Goal: Task Accomplishment & Management: Use online tool/utility

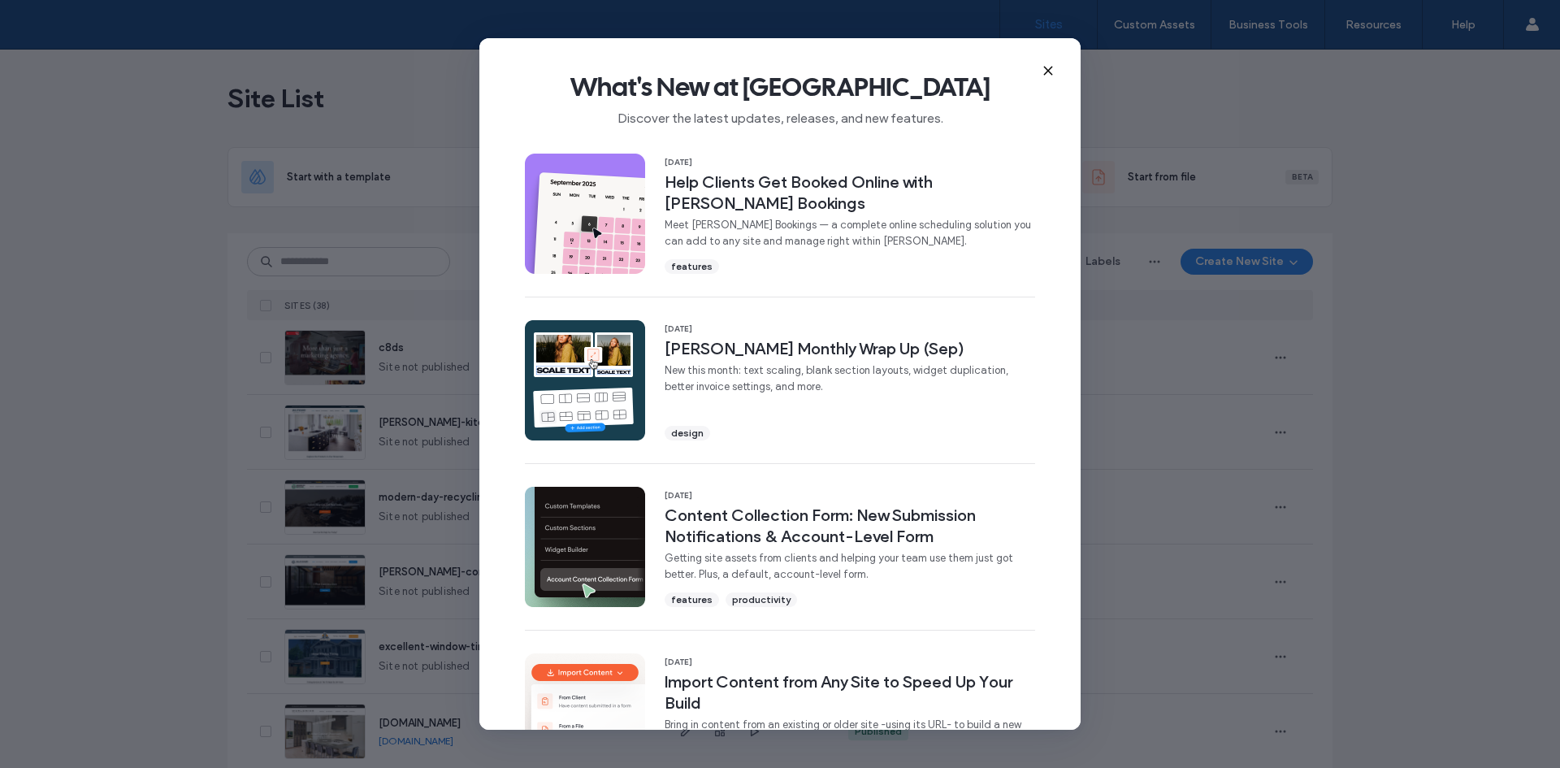
click at [1049, 69] on icon at bounding box center [1048, 70] width 13 height 13
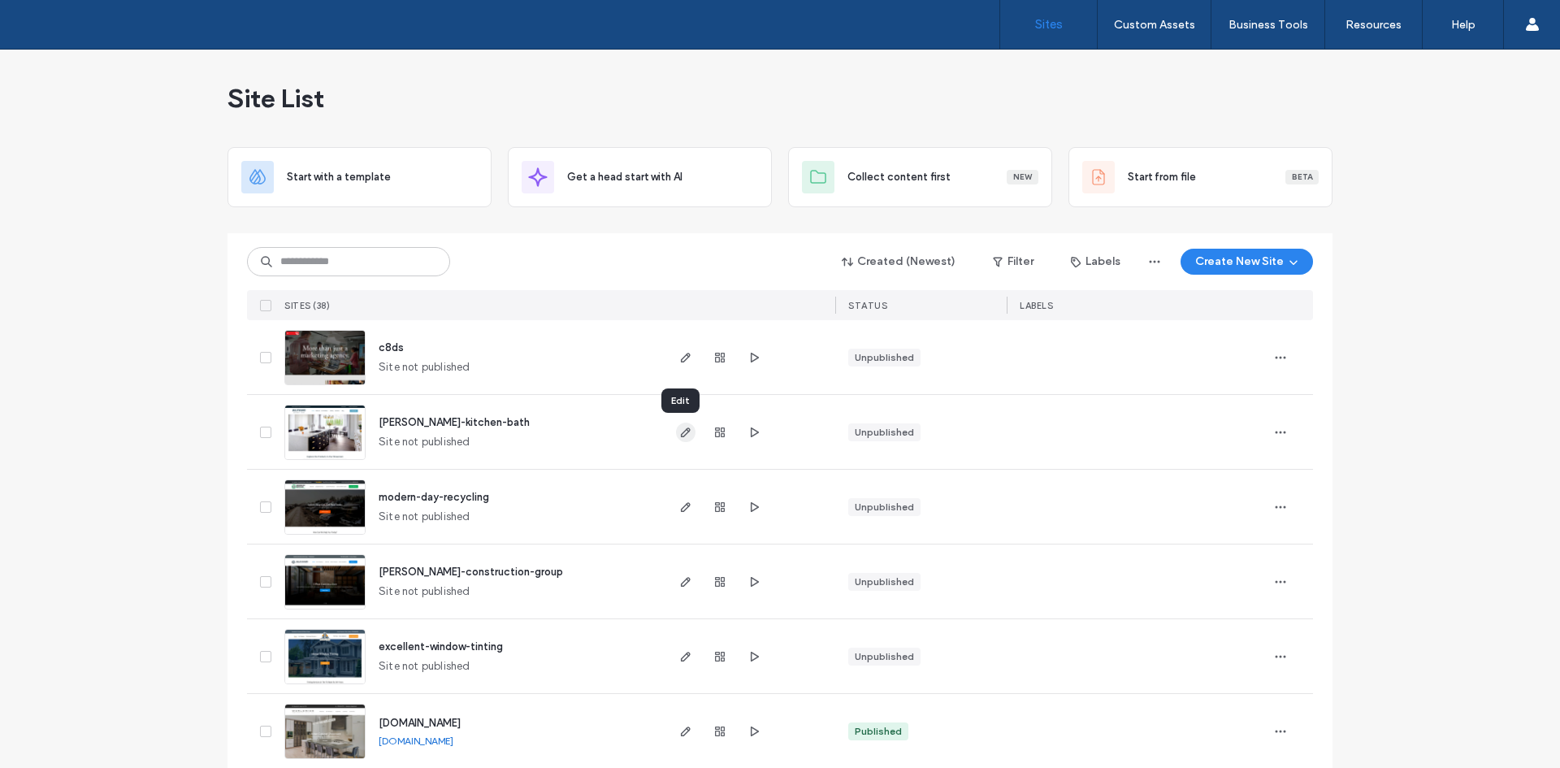
click at [681, 432] on use "button" at bounding box center [686, 432] width 10 height 10
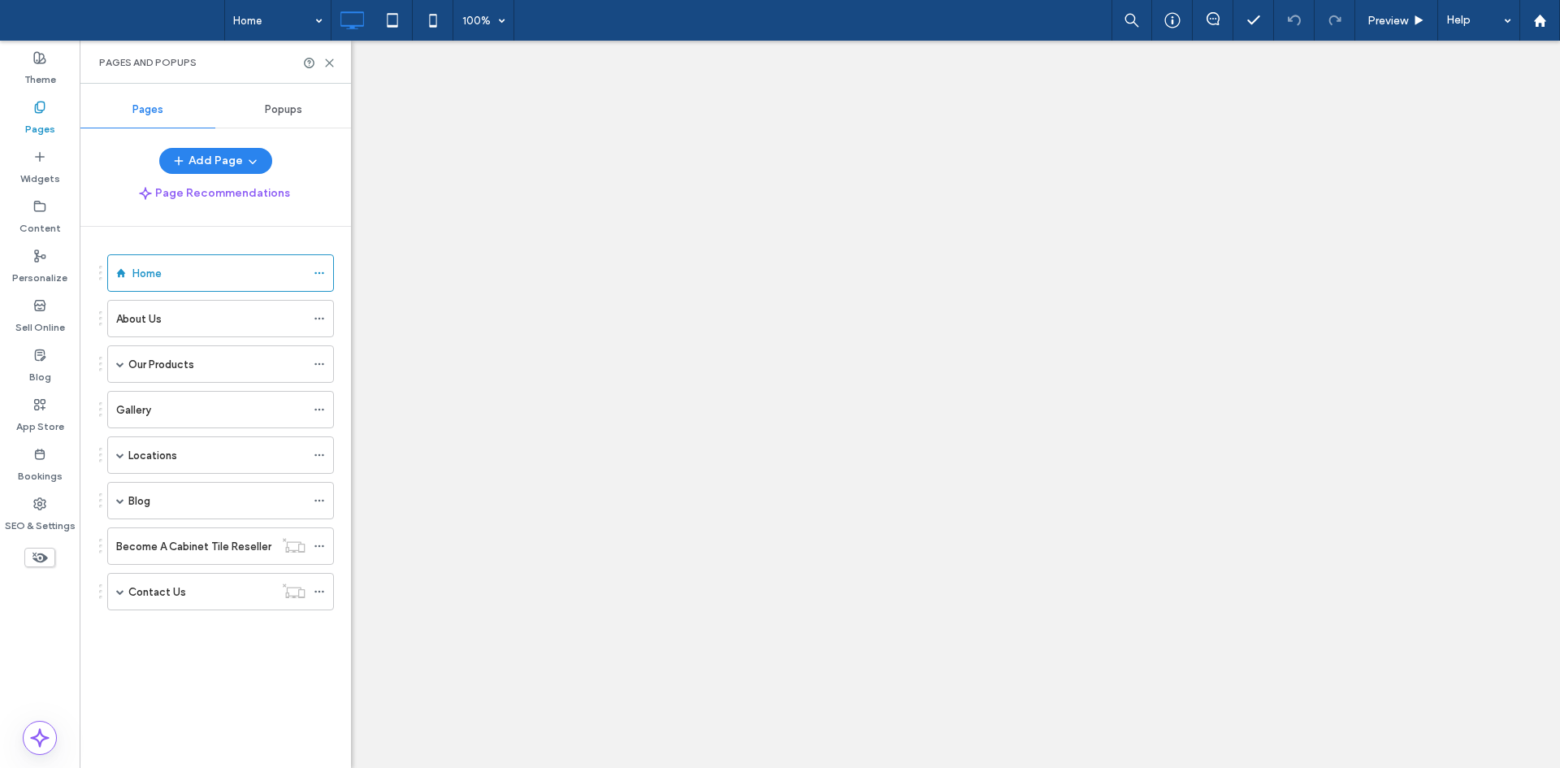
click at [122, 499] on span at bounding box center [120, 501] width 8 height 8
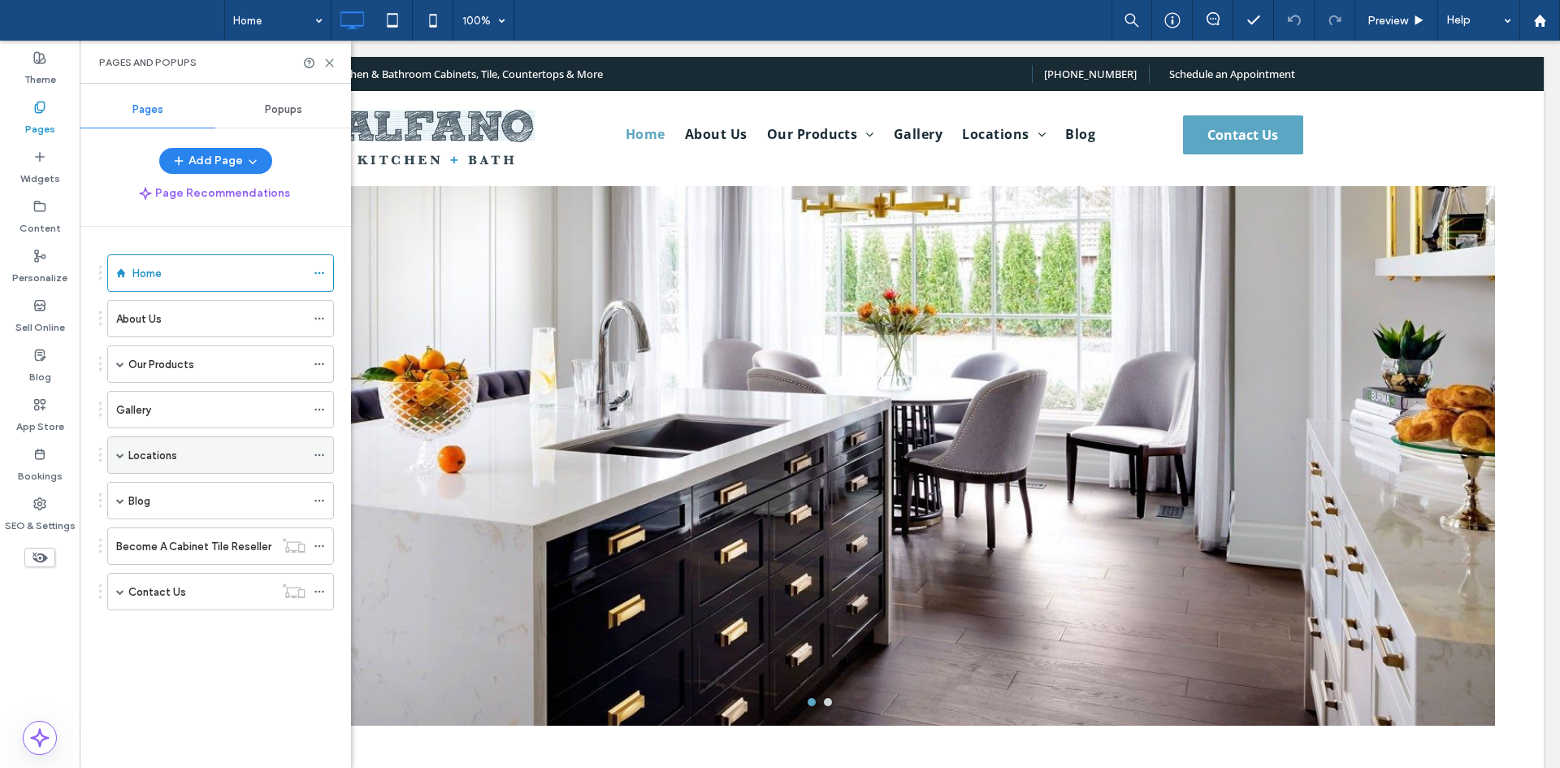
click at [119, 460] on span at bounding box center [120, 455] width 8 height 36
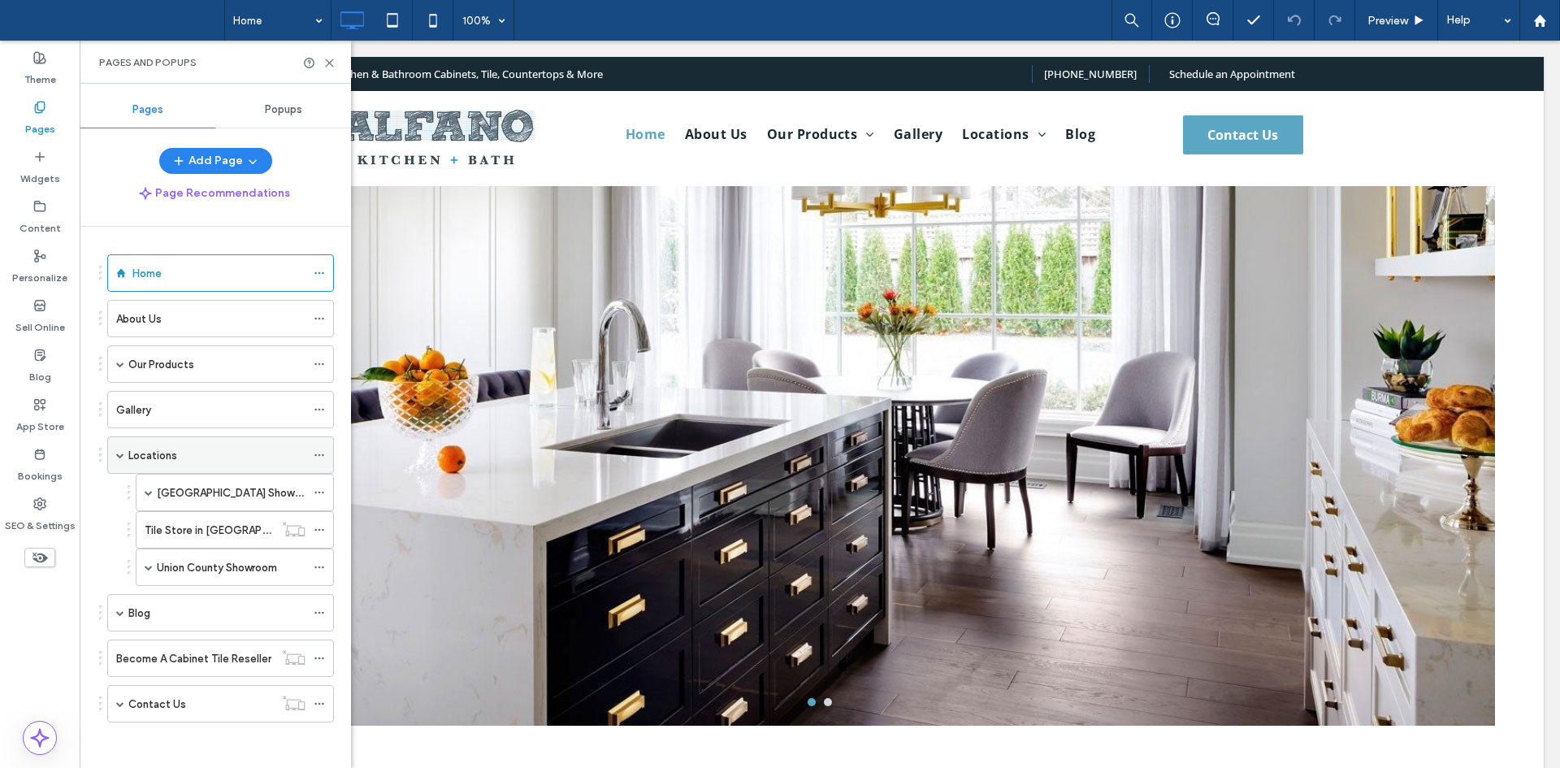
scroll to position [3, 0]
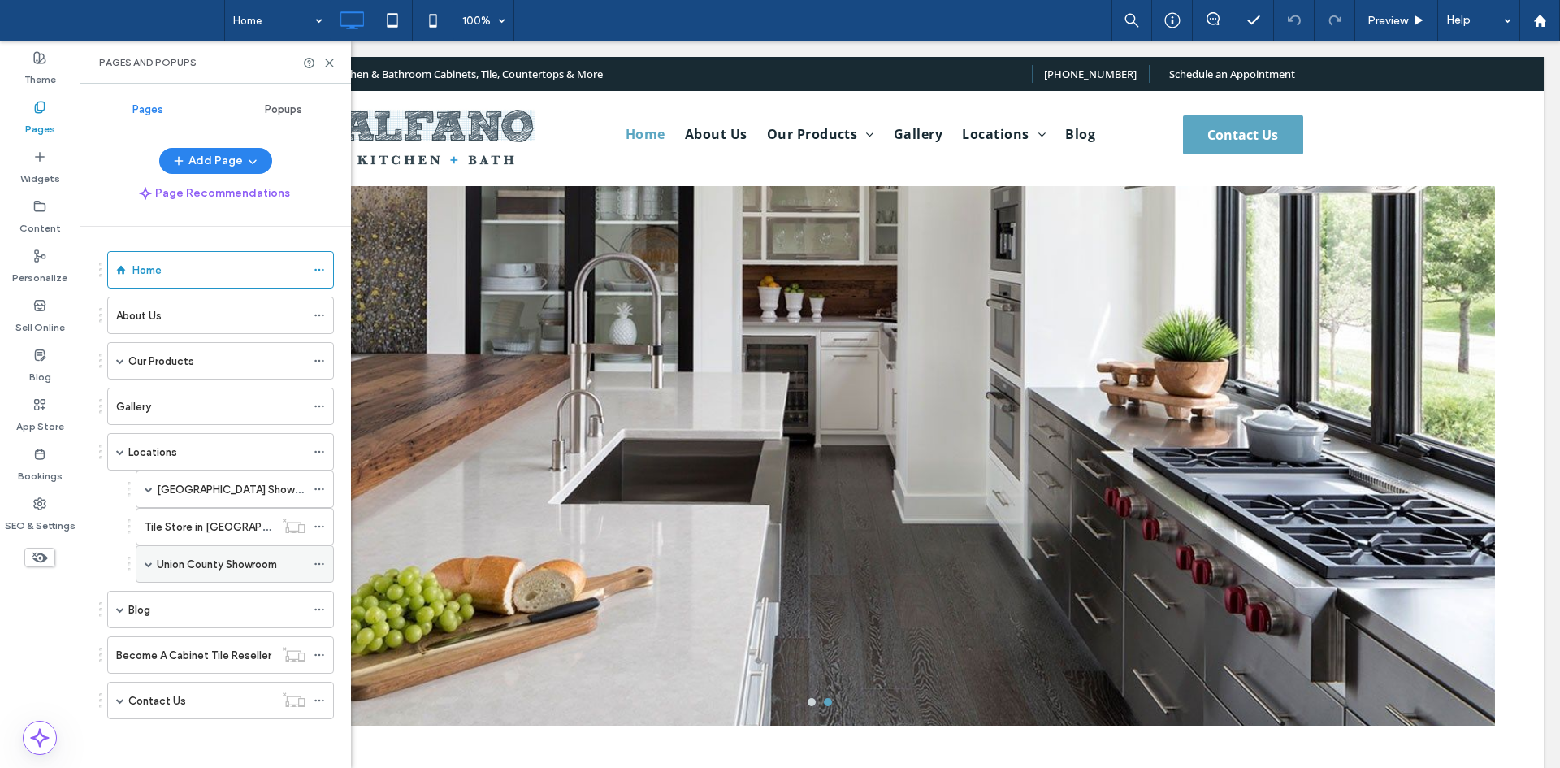
click at [150, 568] on span at bounding box center [149, 564] width 8 height 36
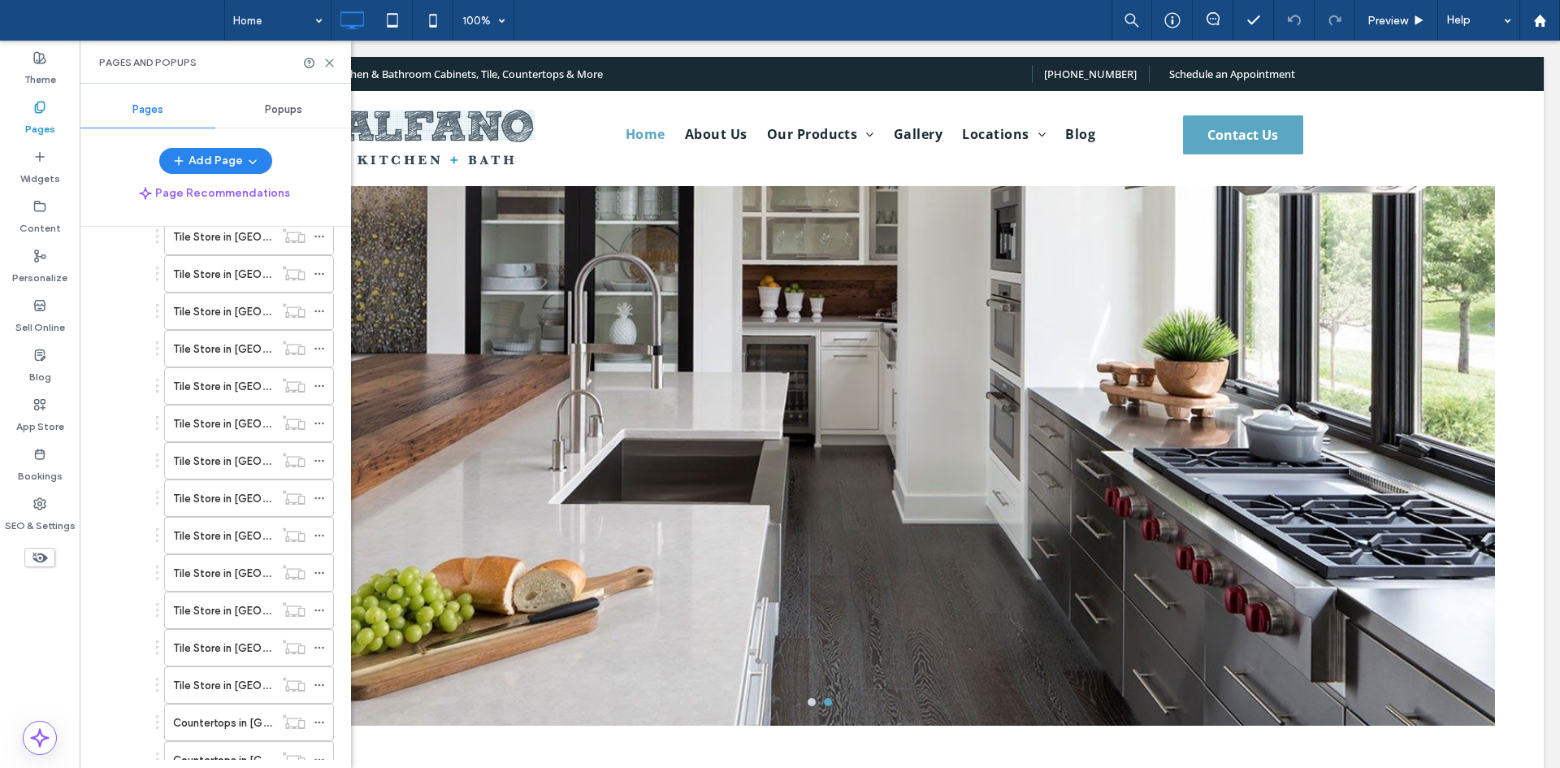
scroll to position [0, 0]
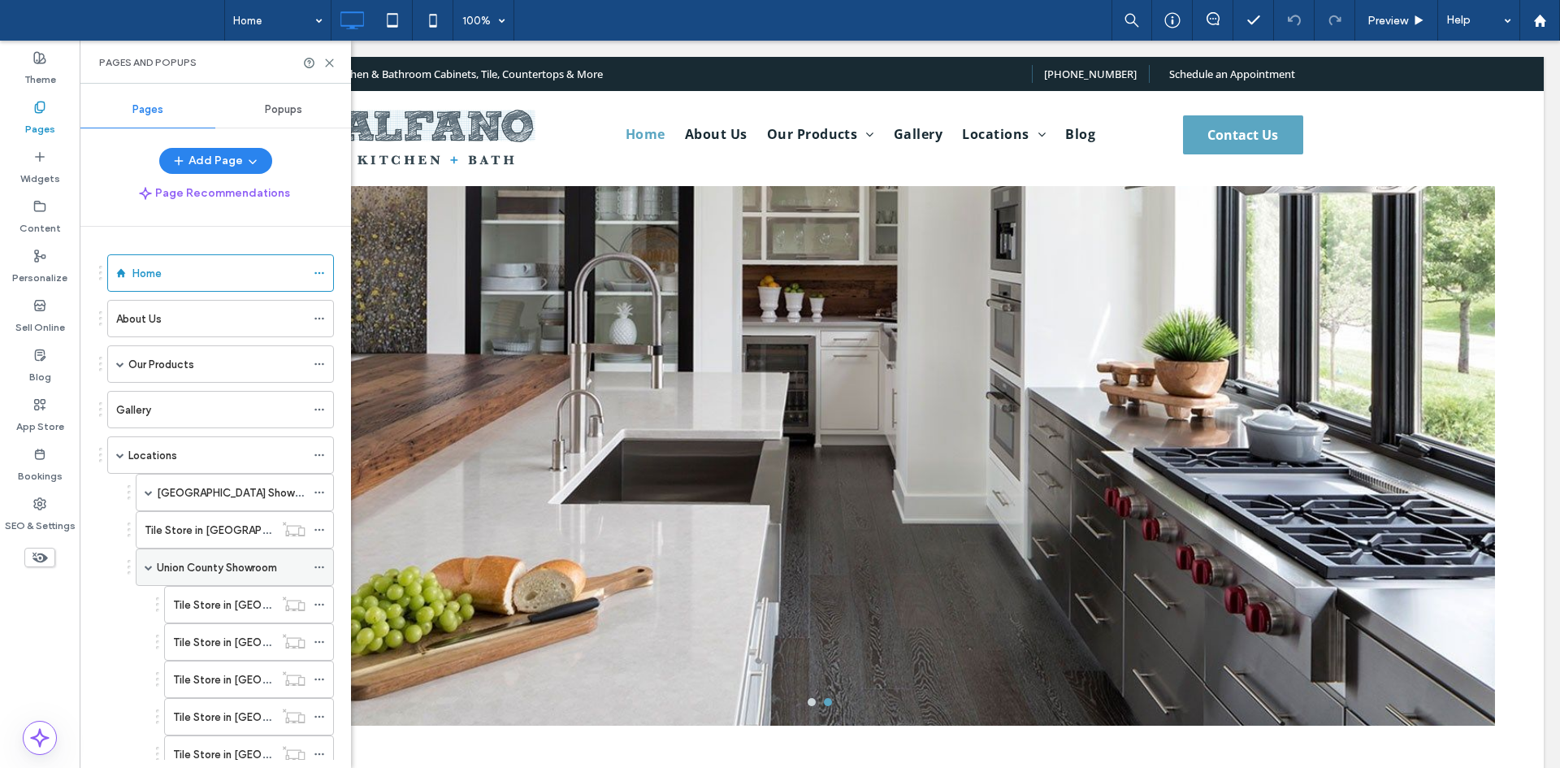
click at [148, 567] on span at bounding box center [149, 567] width 8 height 8
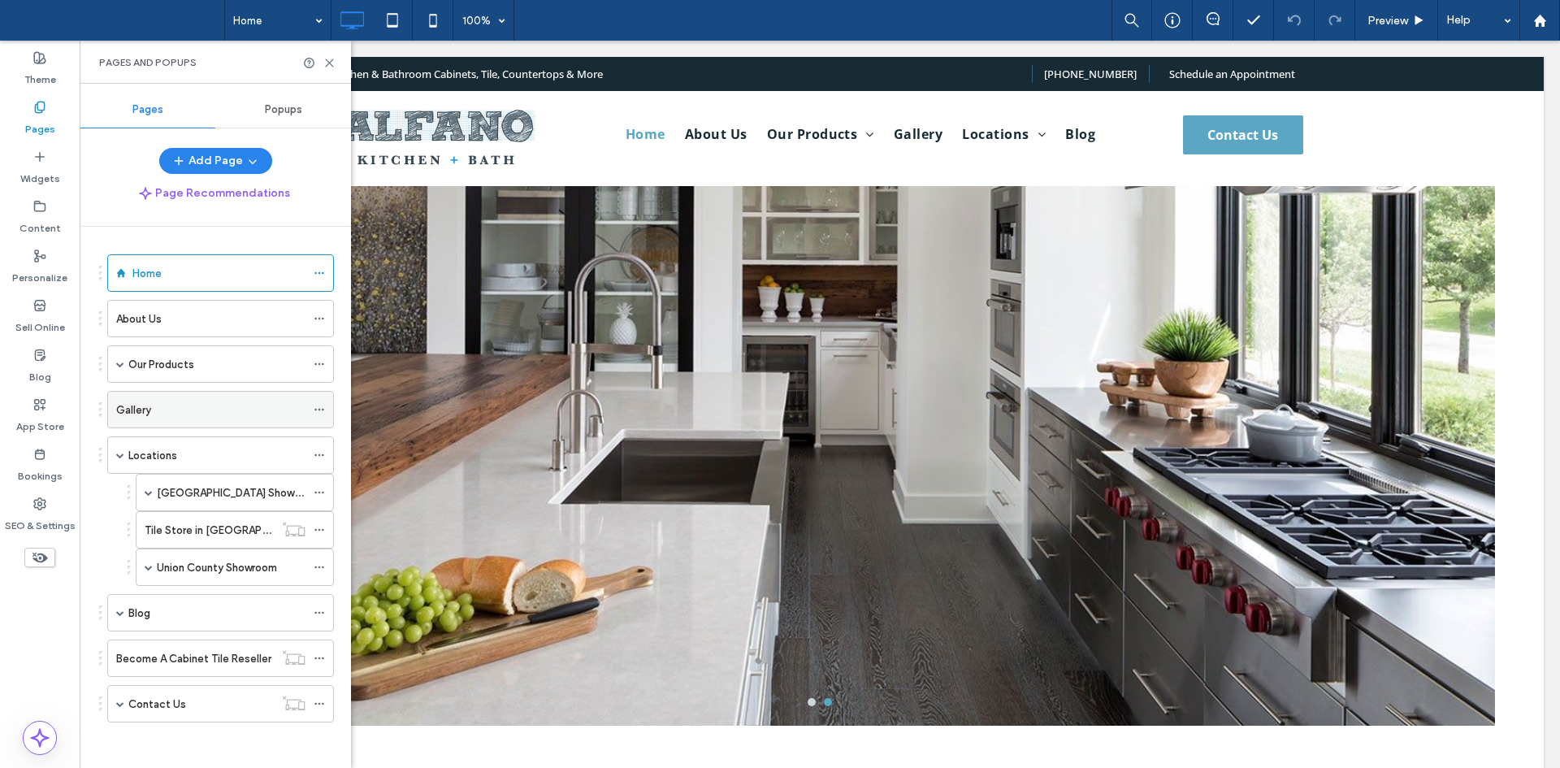
click at [159, 402] on div "Gallery" at bounding box center [210, 409] width 189 height 17
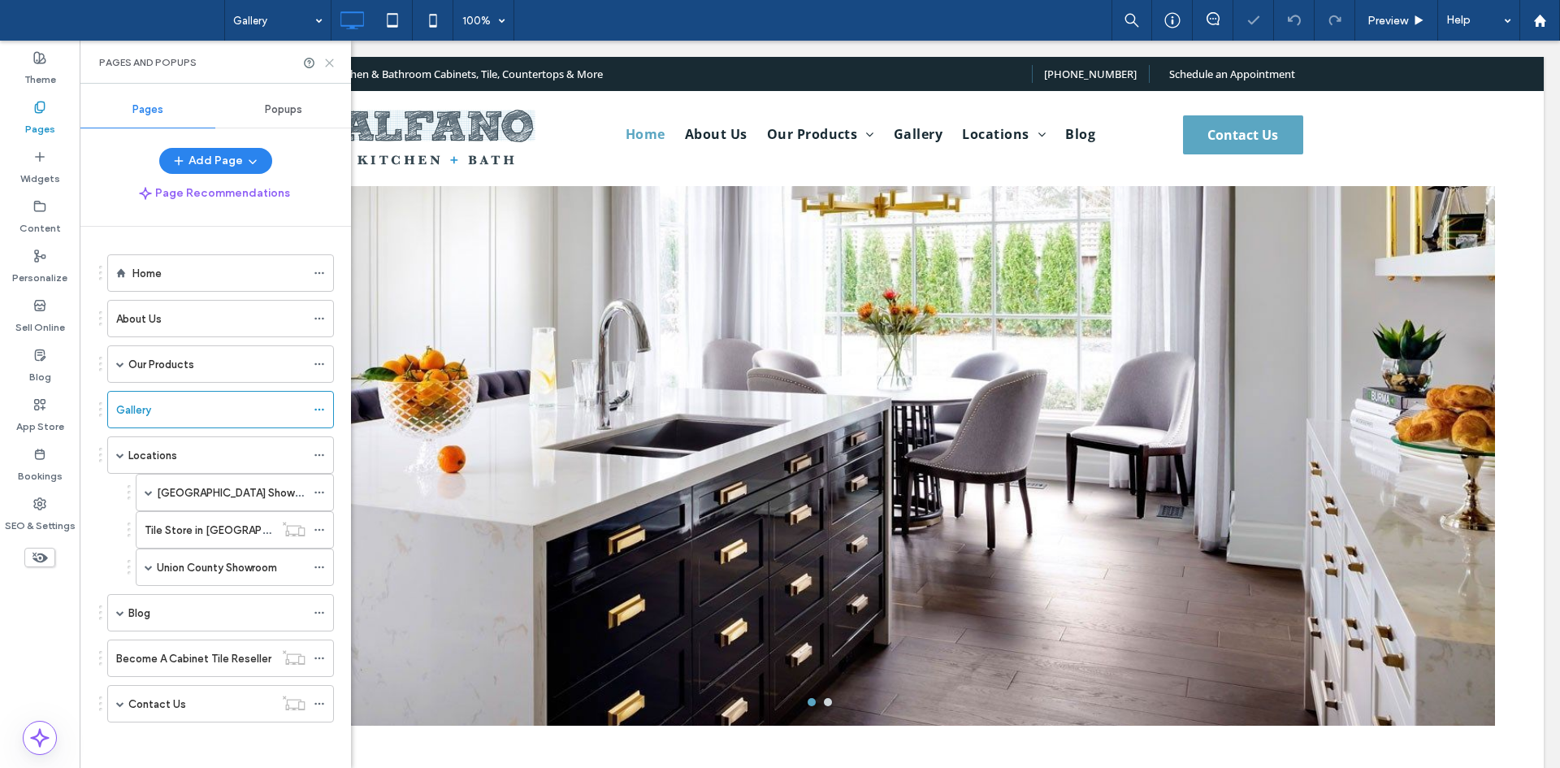
click at [332, 59] on icon at bounding box center [329, 63] width 12 height 12
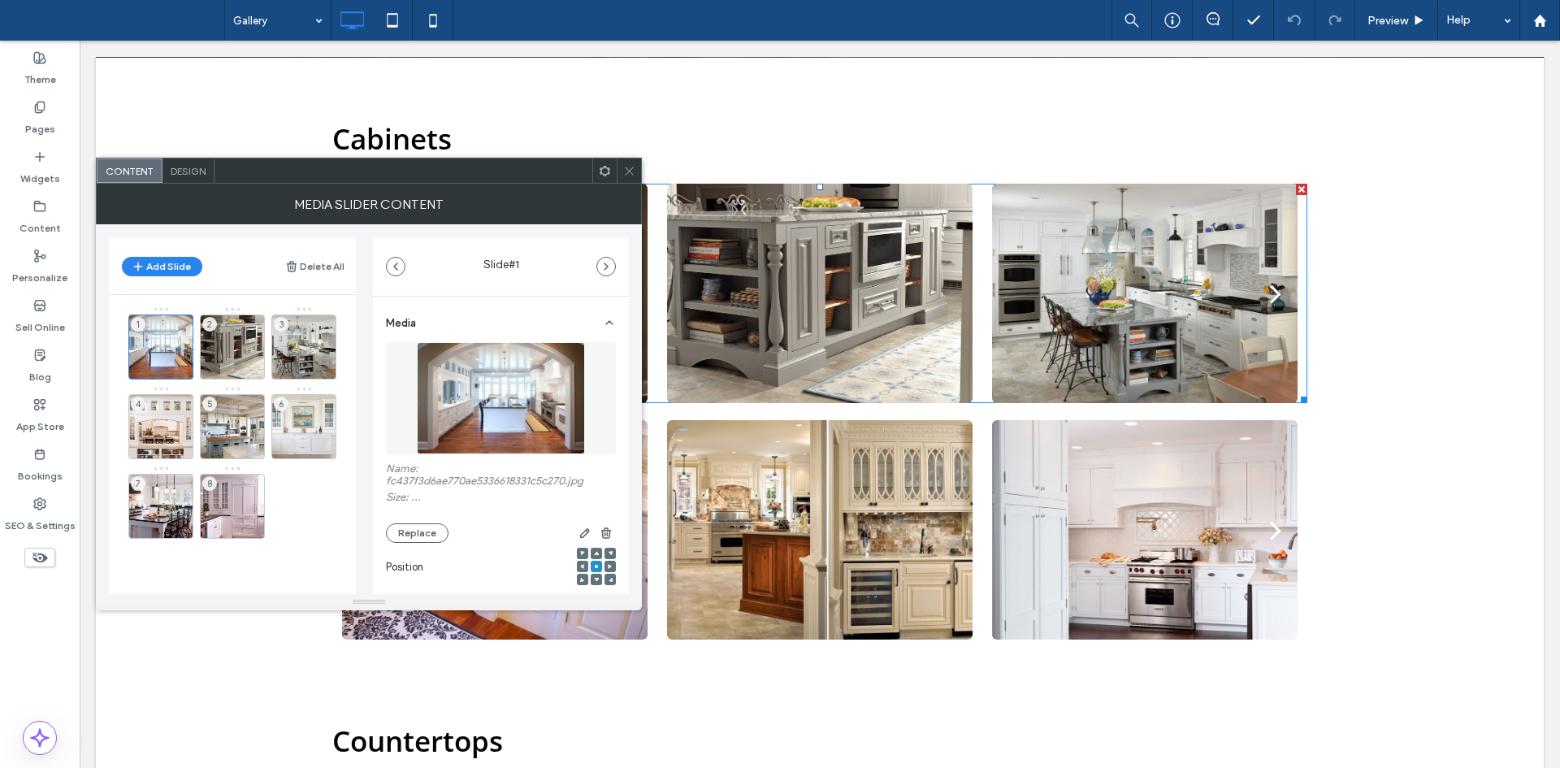
scroll to position [495, 0]
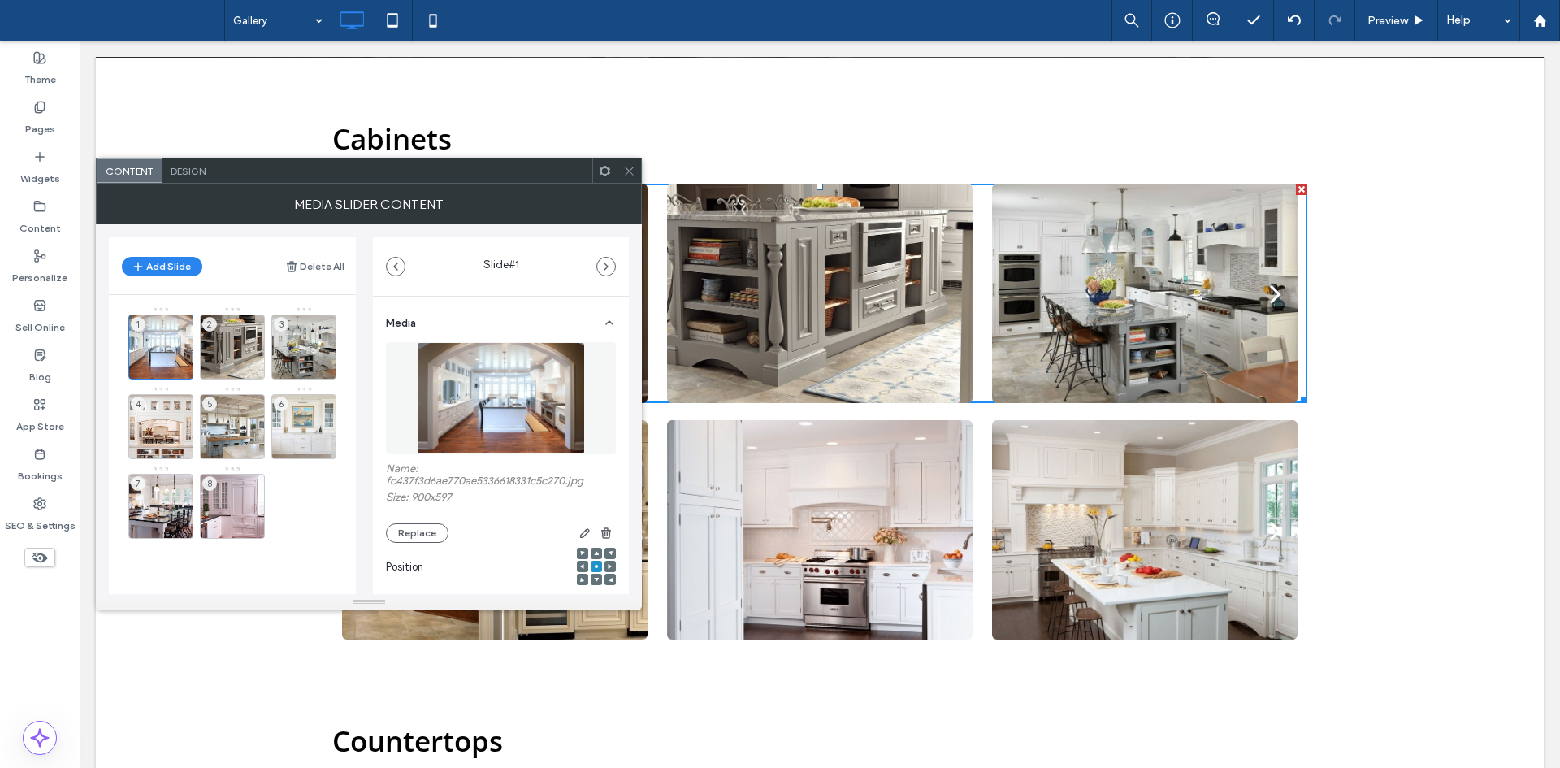
click at [202, 174] on span "Design" at bounding box center [188, 171] width 35 height 12
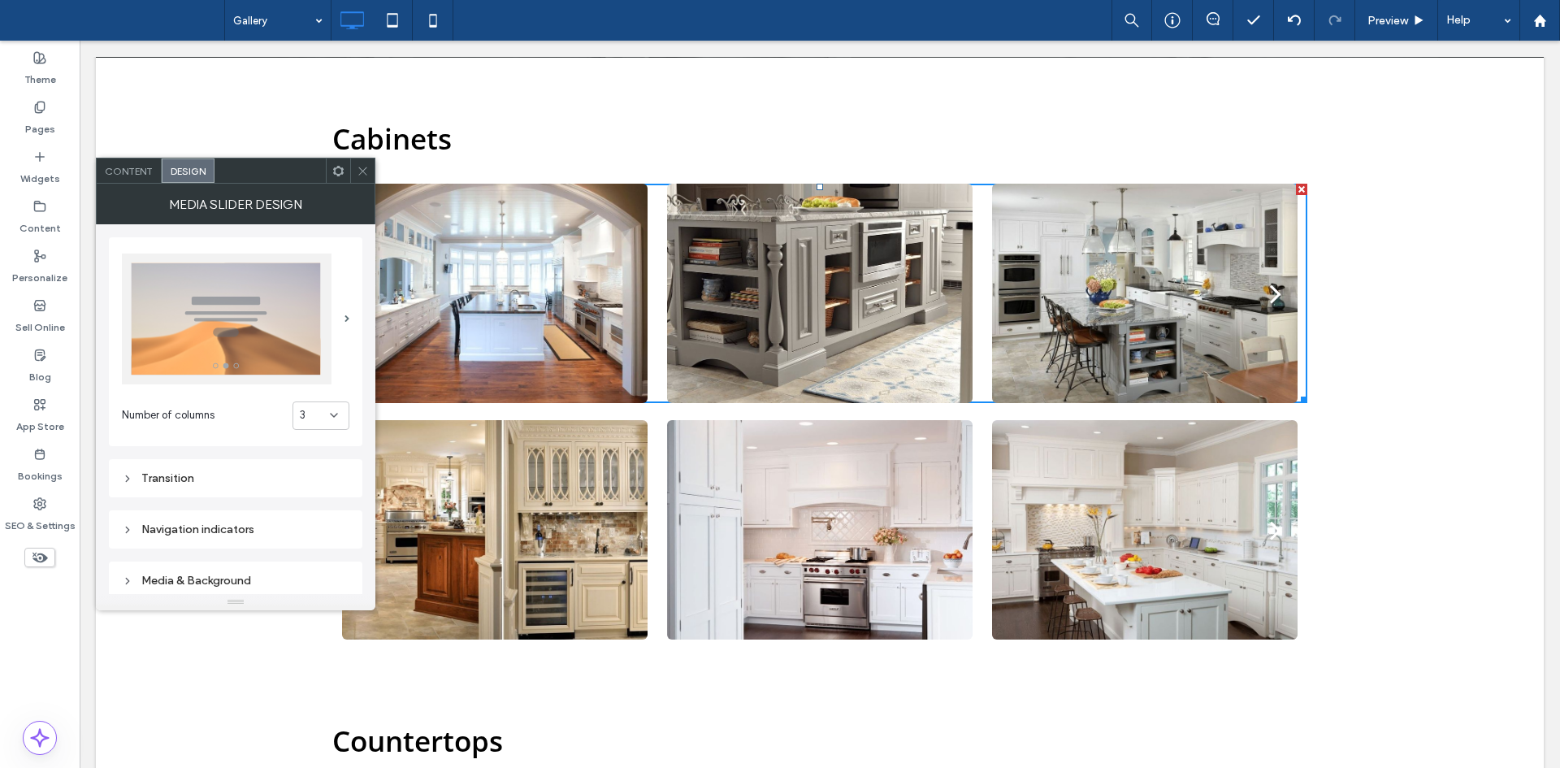
scroll to position [114, 0]
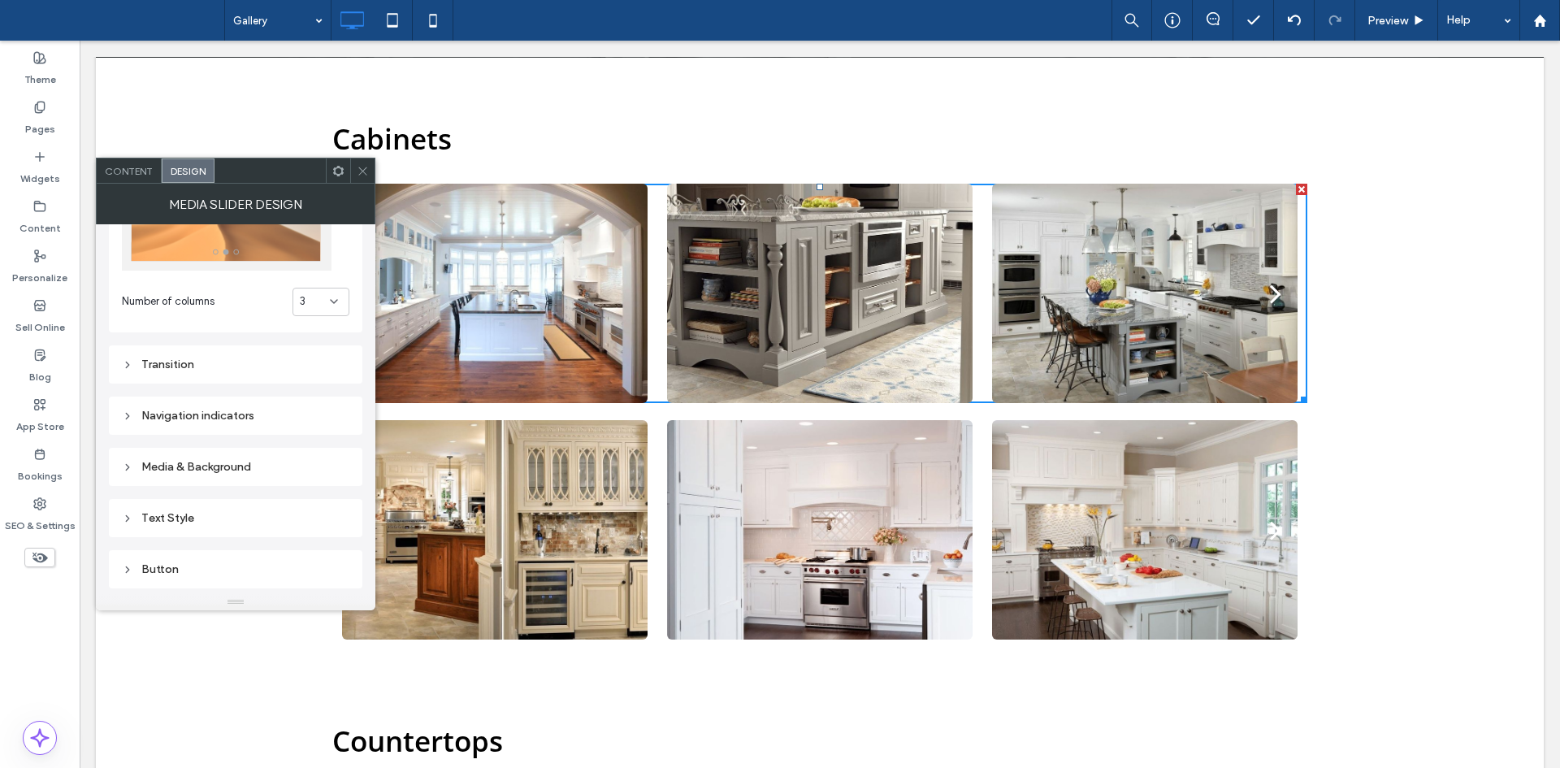
click at [365, 180] on span at bounding box center [363, 170] width 12 height 24
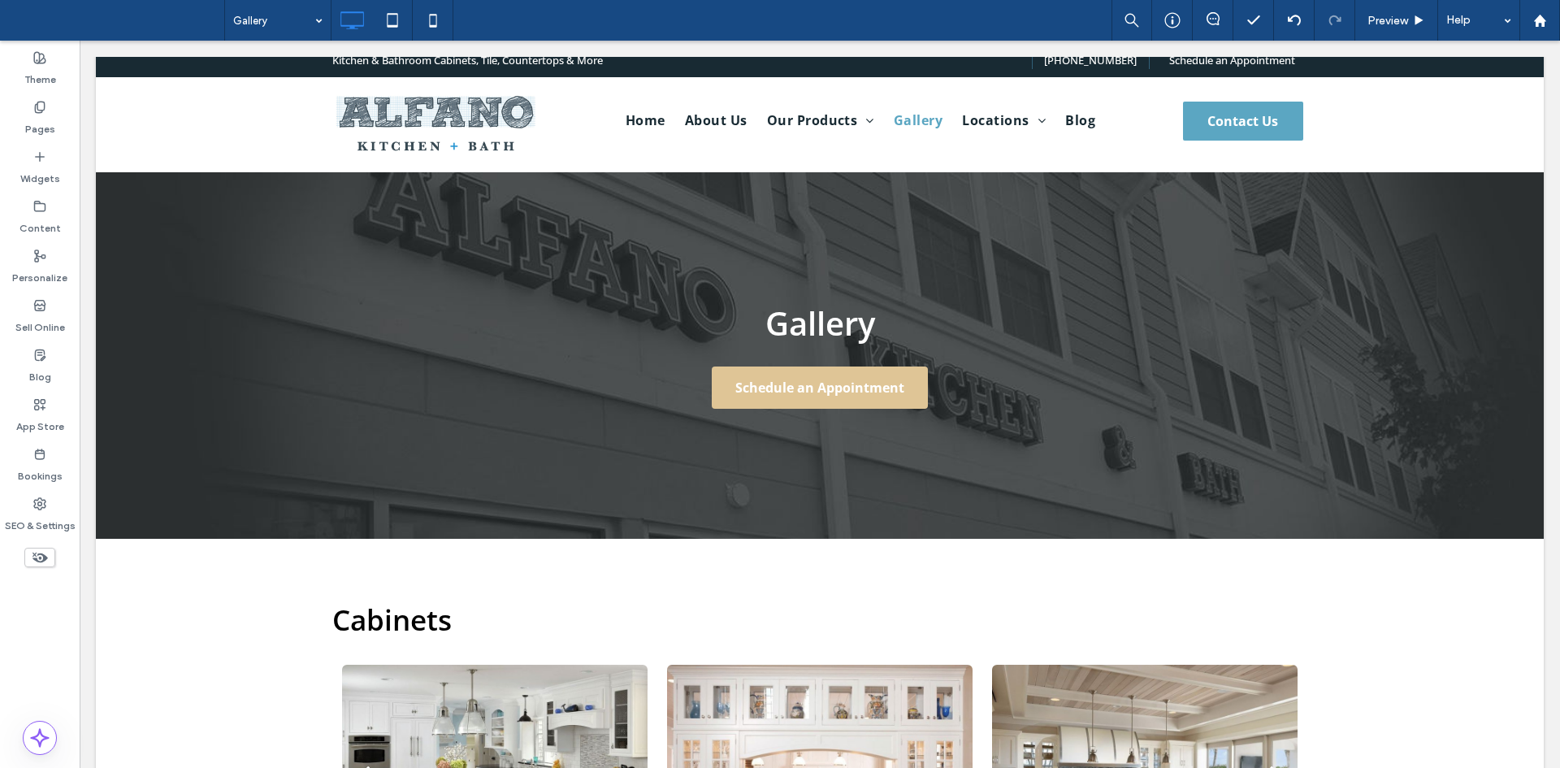
scroll to position [0, 0]
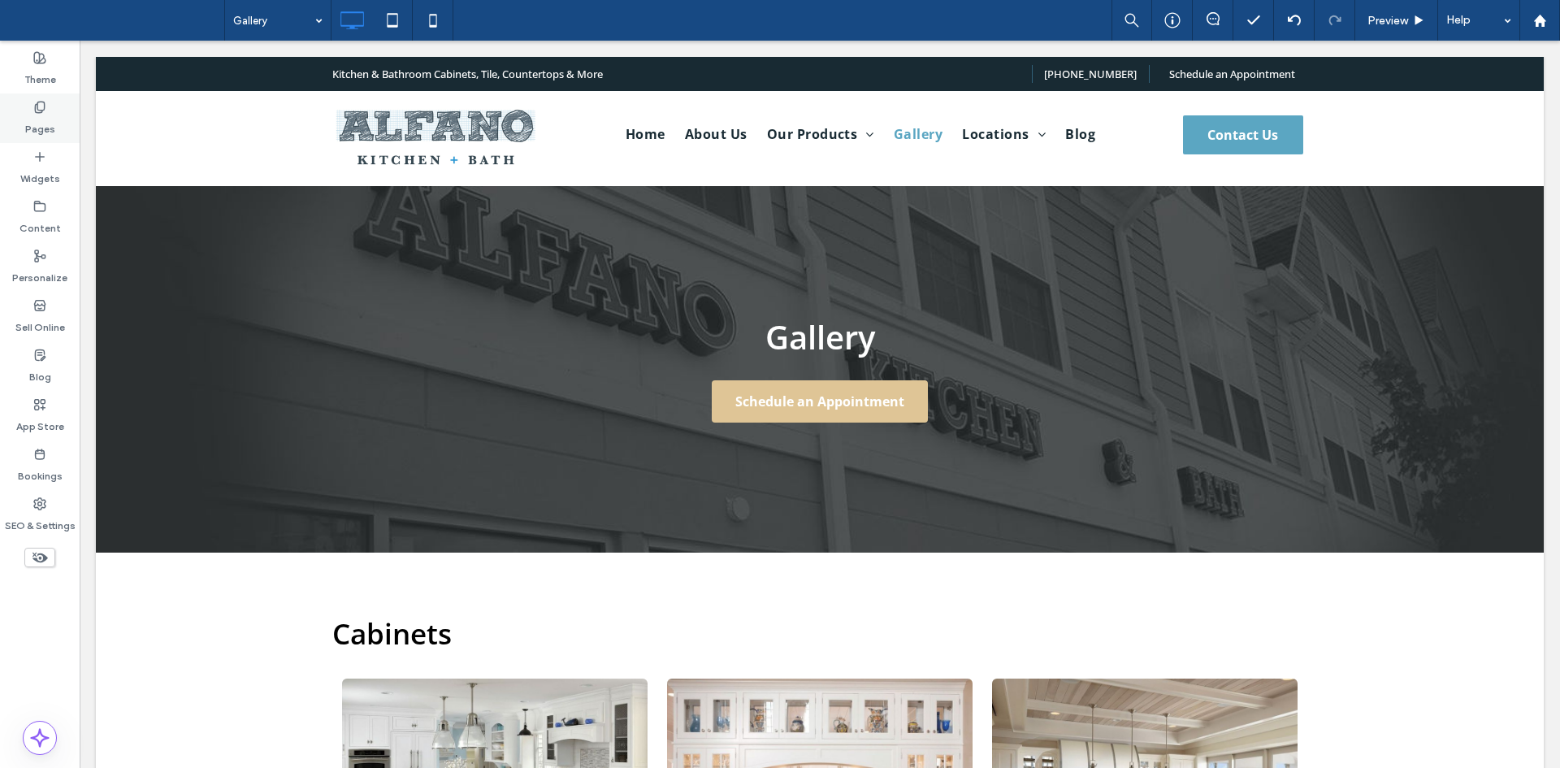
click at [43, 115] on label "Pages" at bounding box center [40, 125] width 30 height 23
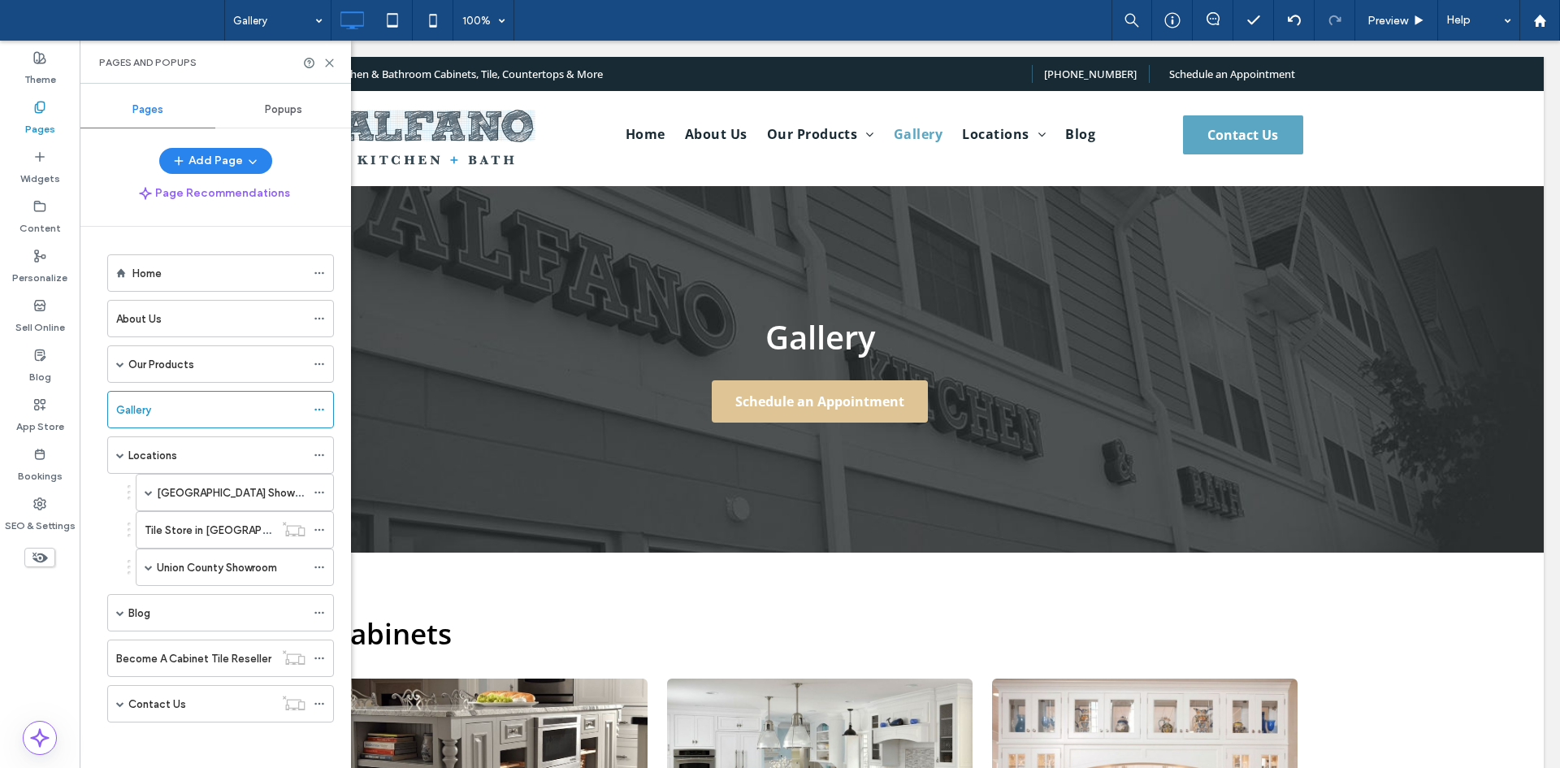
scroll to position [3, 0]
click at [218, 499] on div "Monmouth County Showroom" at bounding box center [231, 489] width 149 height 36
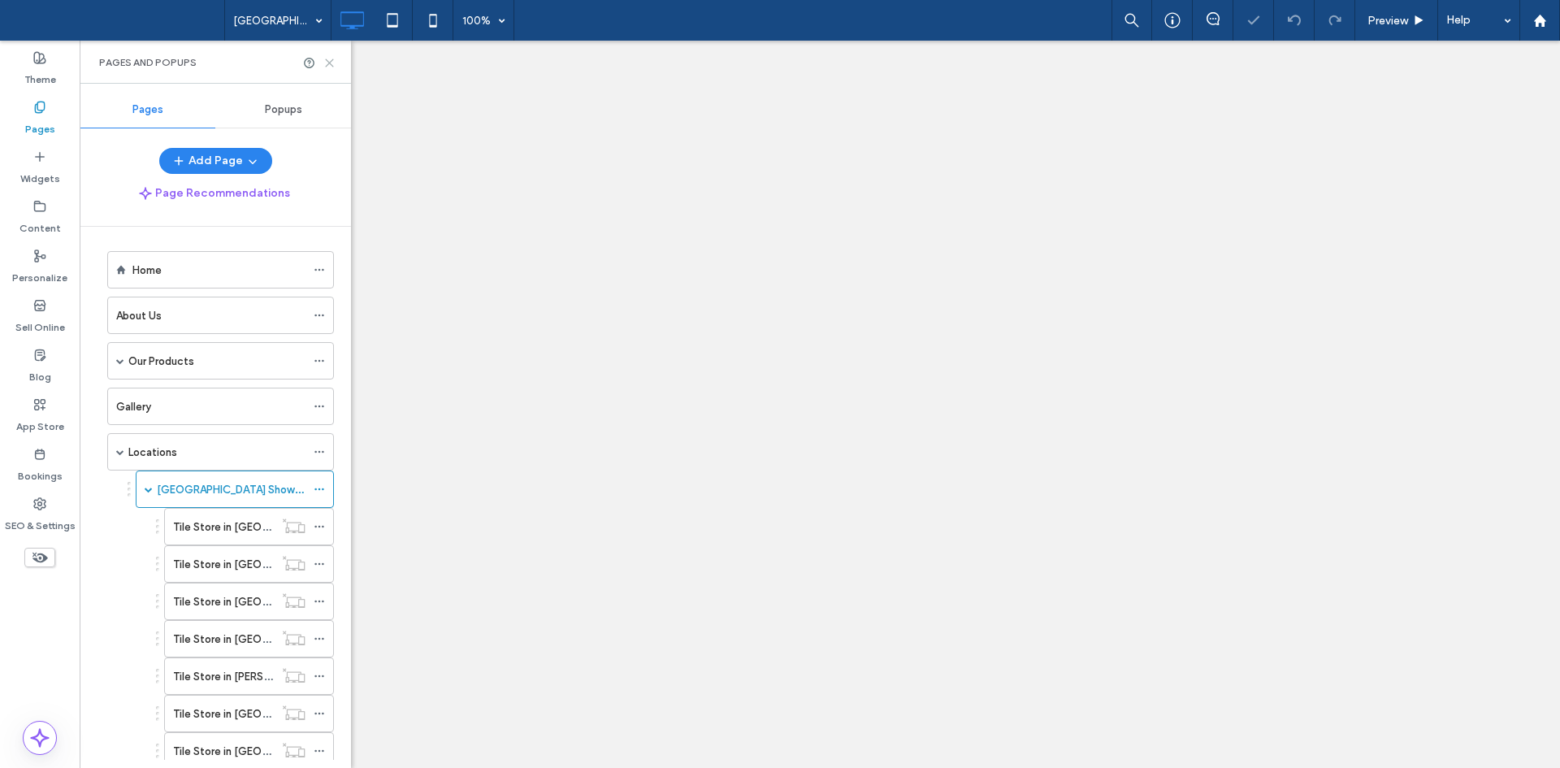
click at [330, 63] on use at bounding box center [329, 62] width 7 height 7
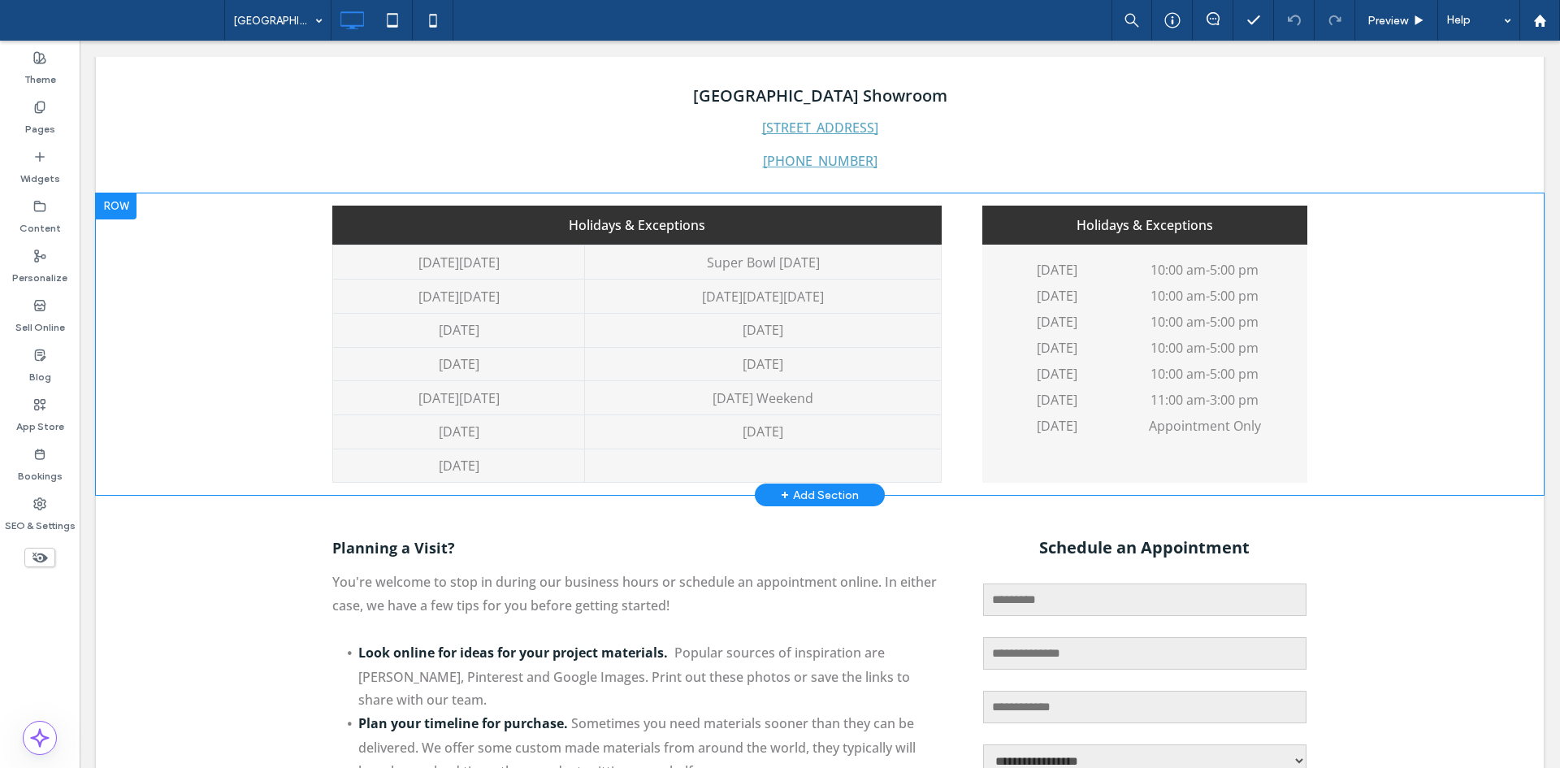
scroll to position [1479, 0]
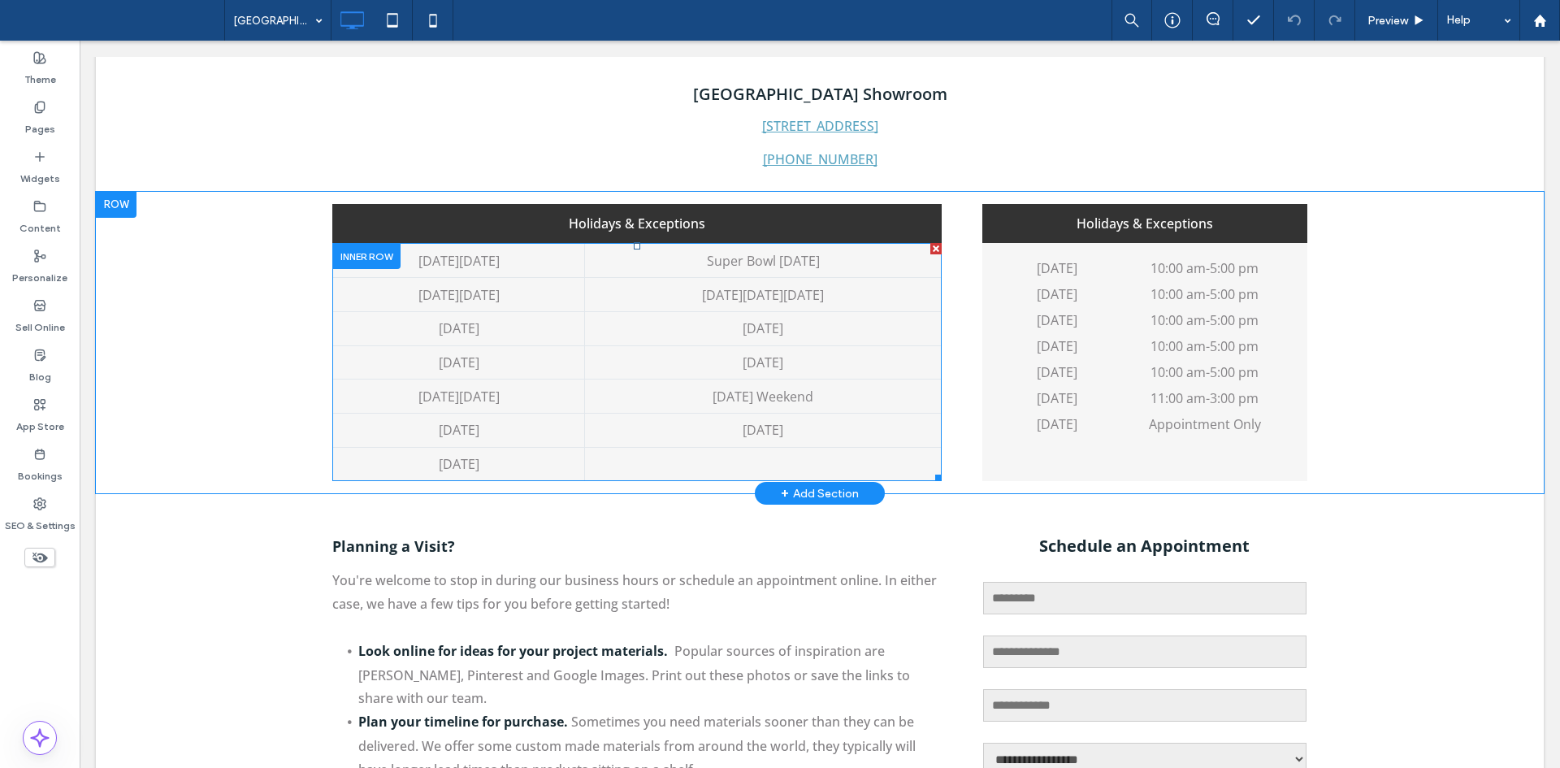
click at [692, 341] on td "New Year's Day" at bounding box center [763, 328] width 357 height 34
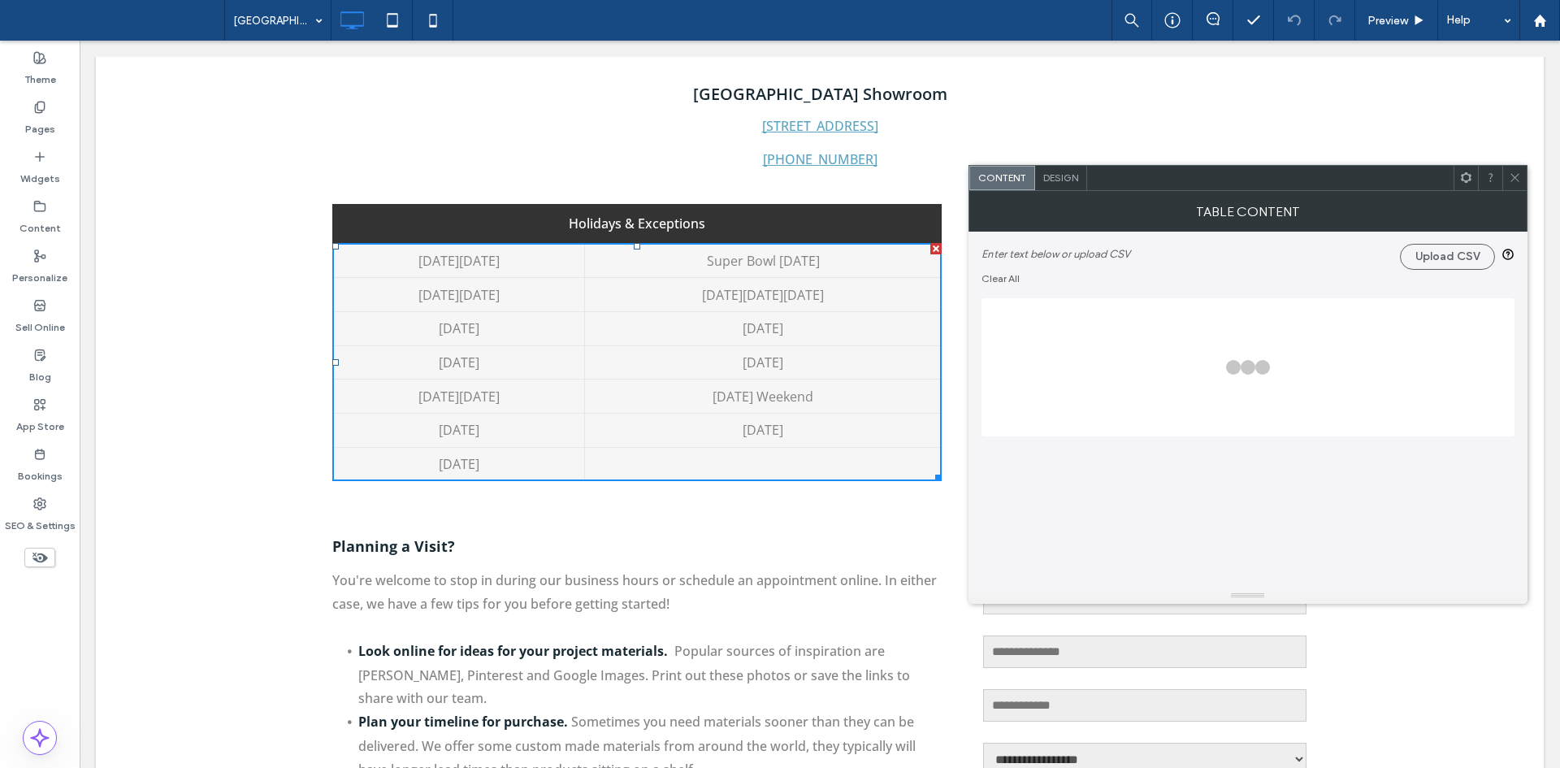
click at [1513, 174] on icon at bounding box center [1515, 177] width 12 height 12
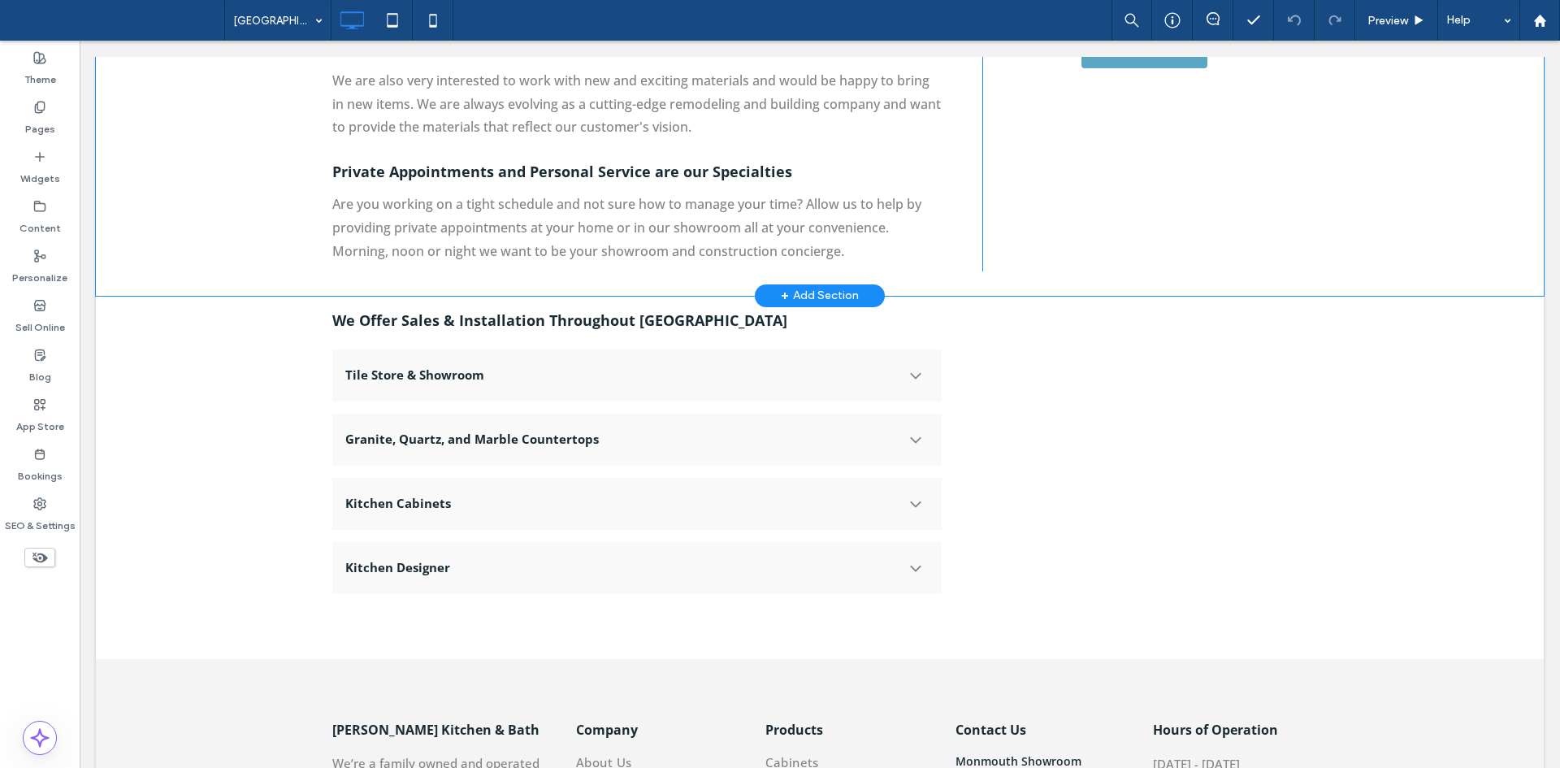
scroll to position [2379, 0]
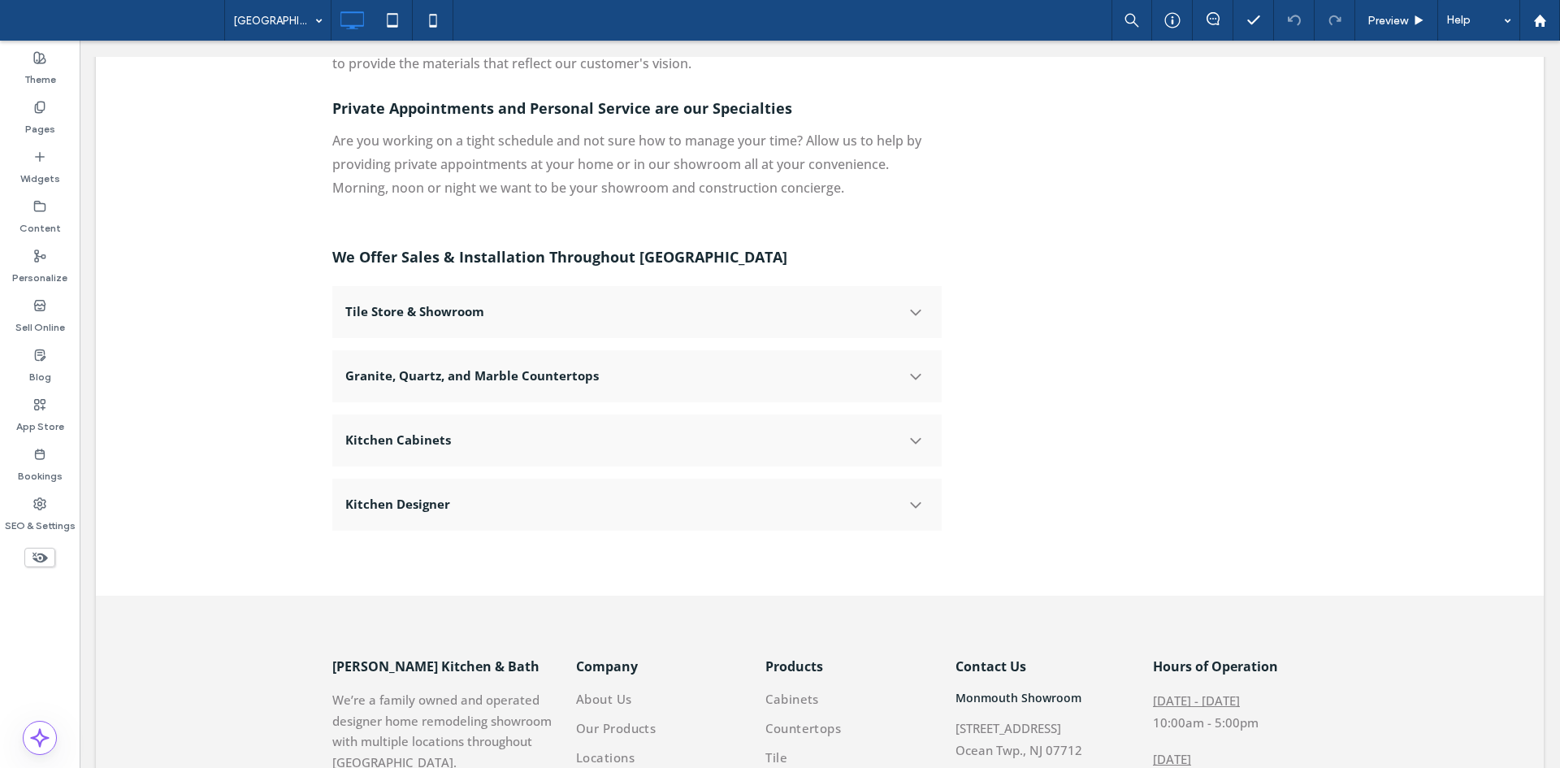
scroll to position [2389, 0]
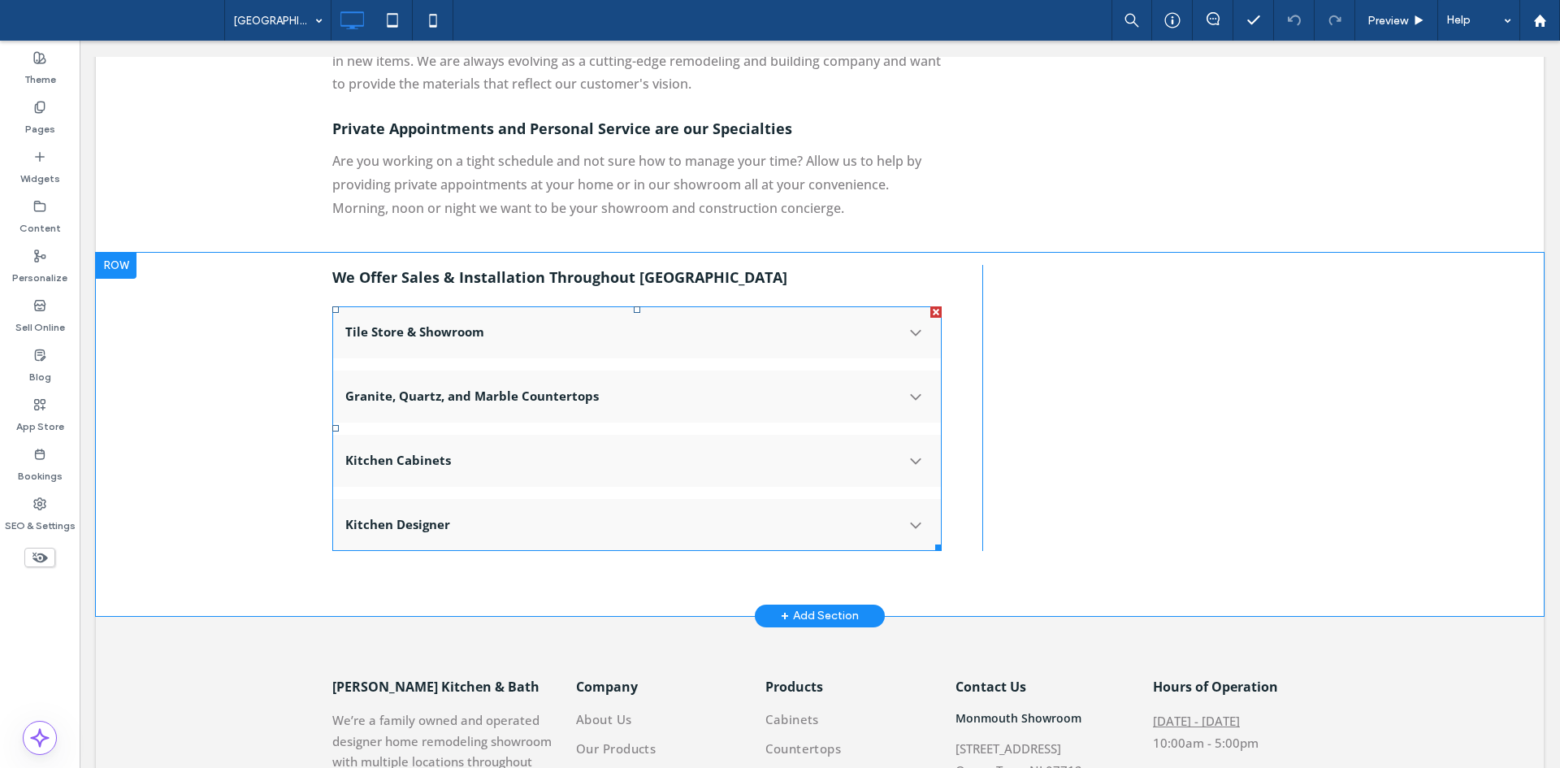
click at [488, 324] on span "Tile Store & Showroom" at bounding box center [620, 332] width 551 height 16
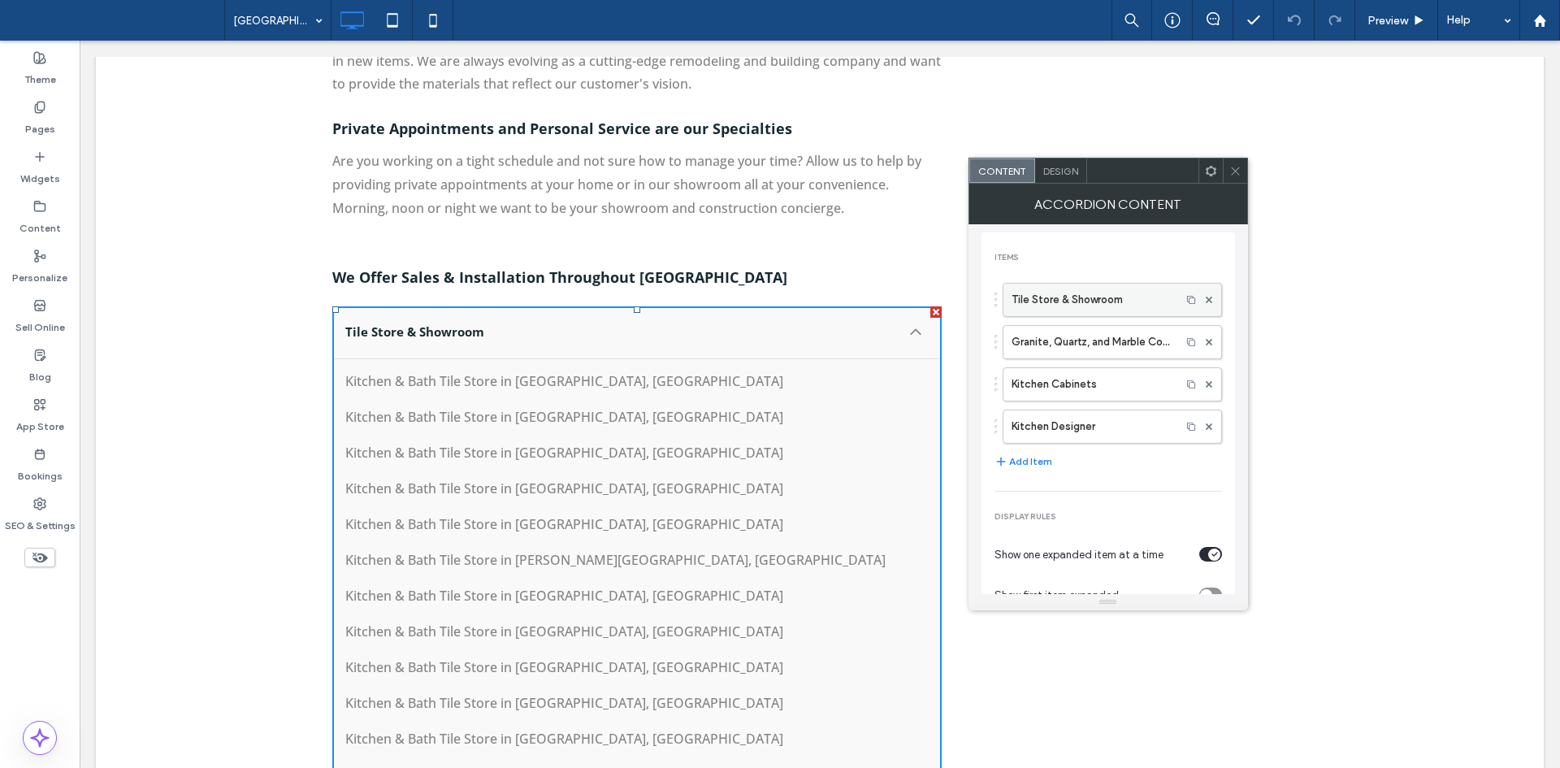
click at [1022, 295] on label "Tile Store & Showroom" at bounding box center [1092, 300] width 161 height 33
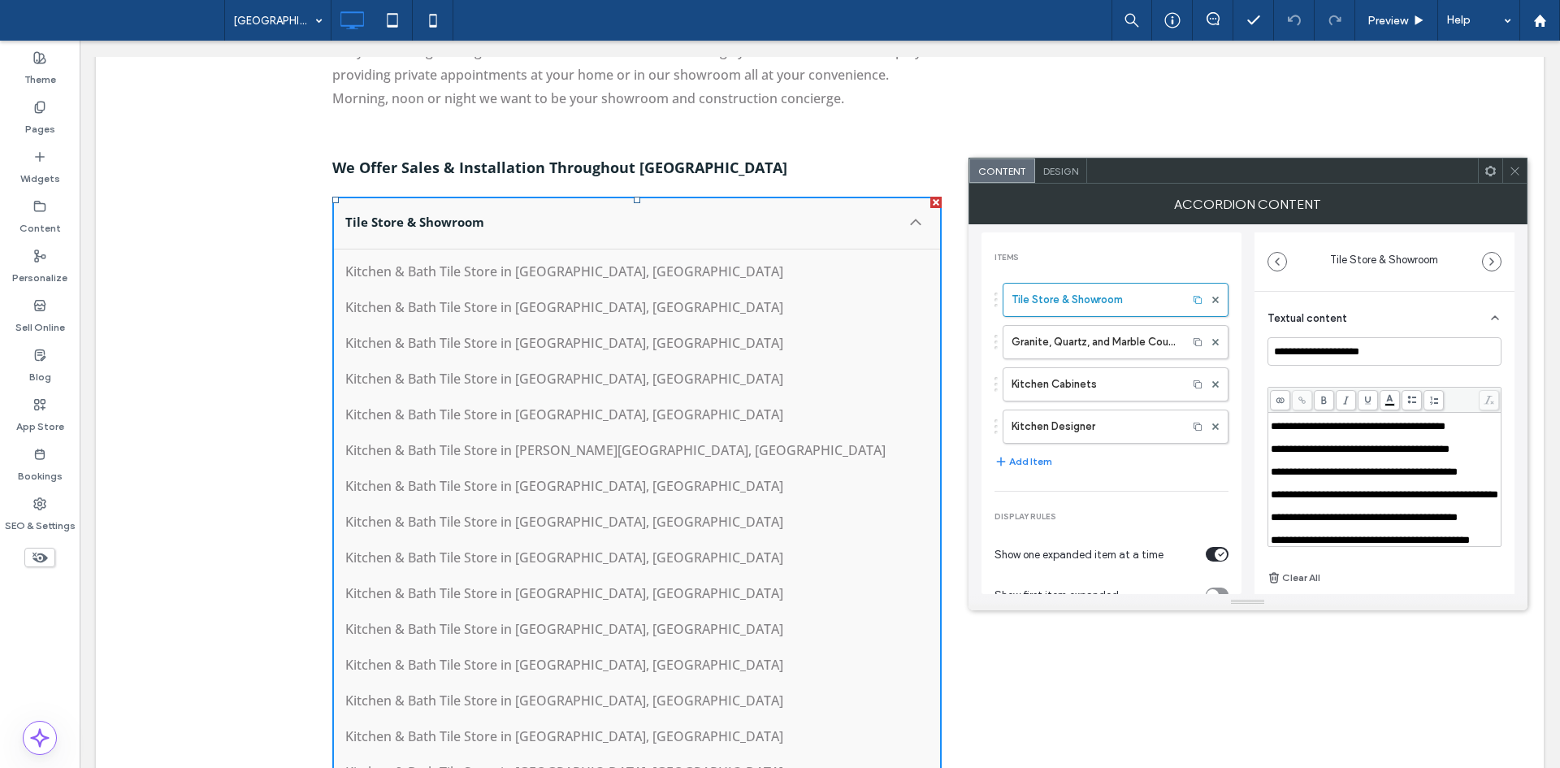
scroll to position [1063, 0]
click at [1078, 351] on label "Granite, Quartz, and Marble Countertops" at bounding box center [1095, 342] width 167 height 33
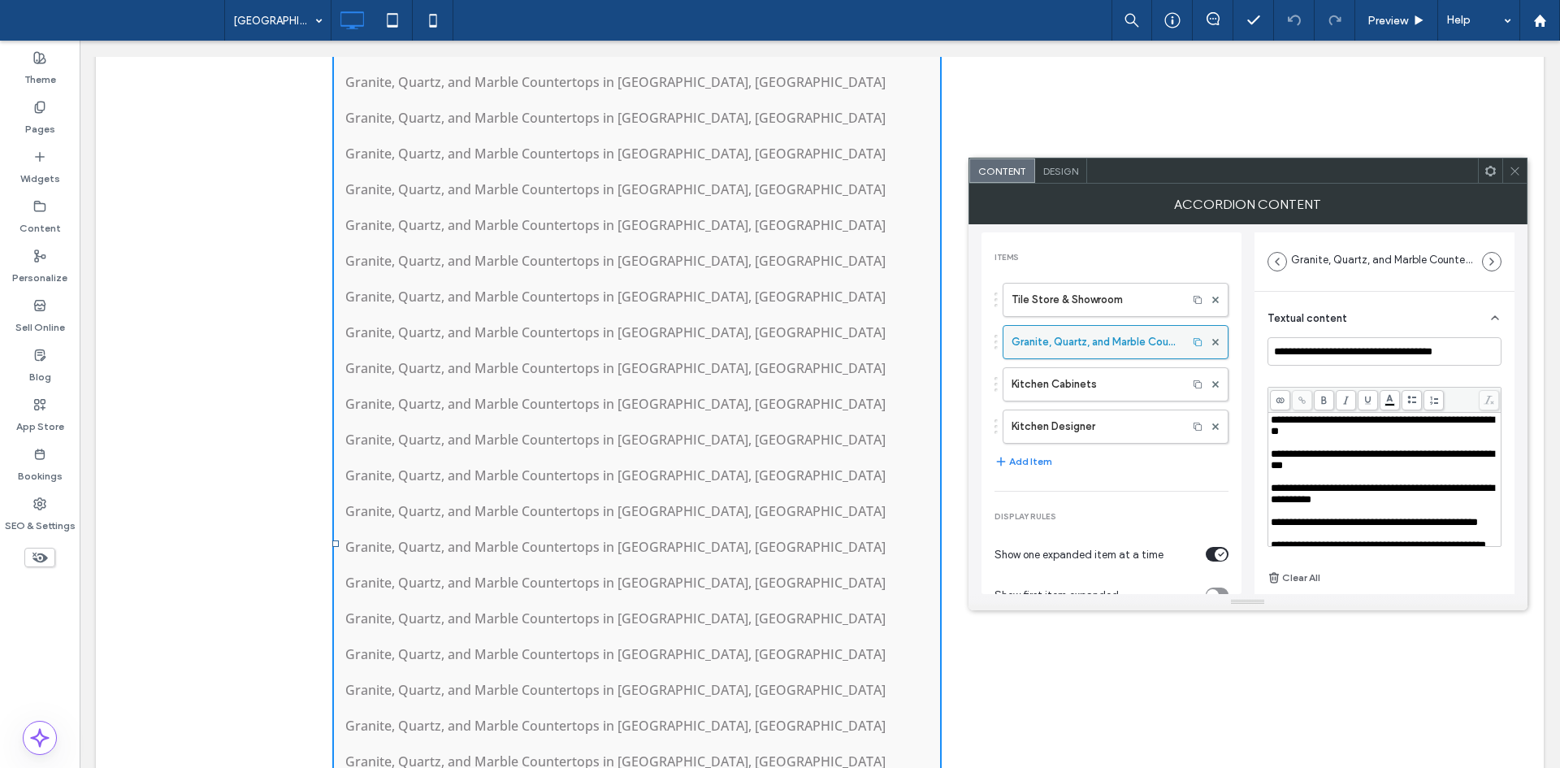
scroll to position [2994, 0]
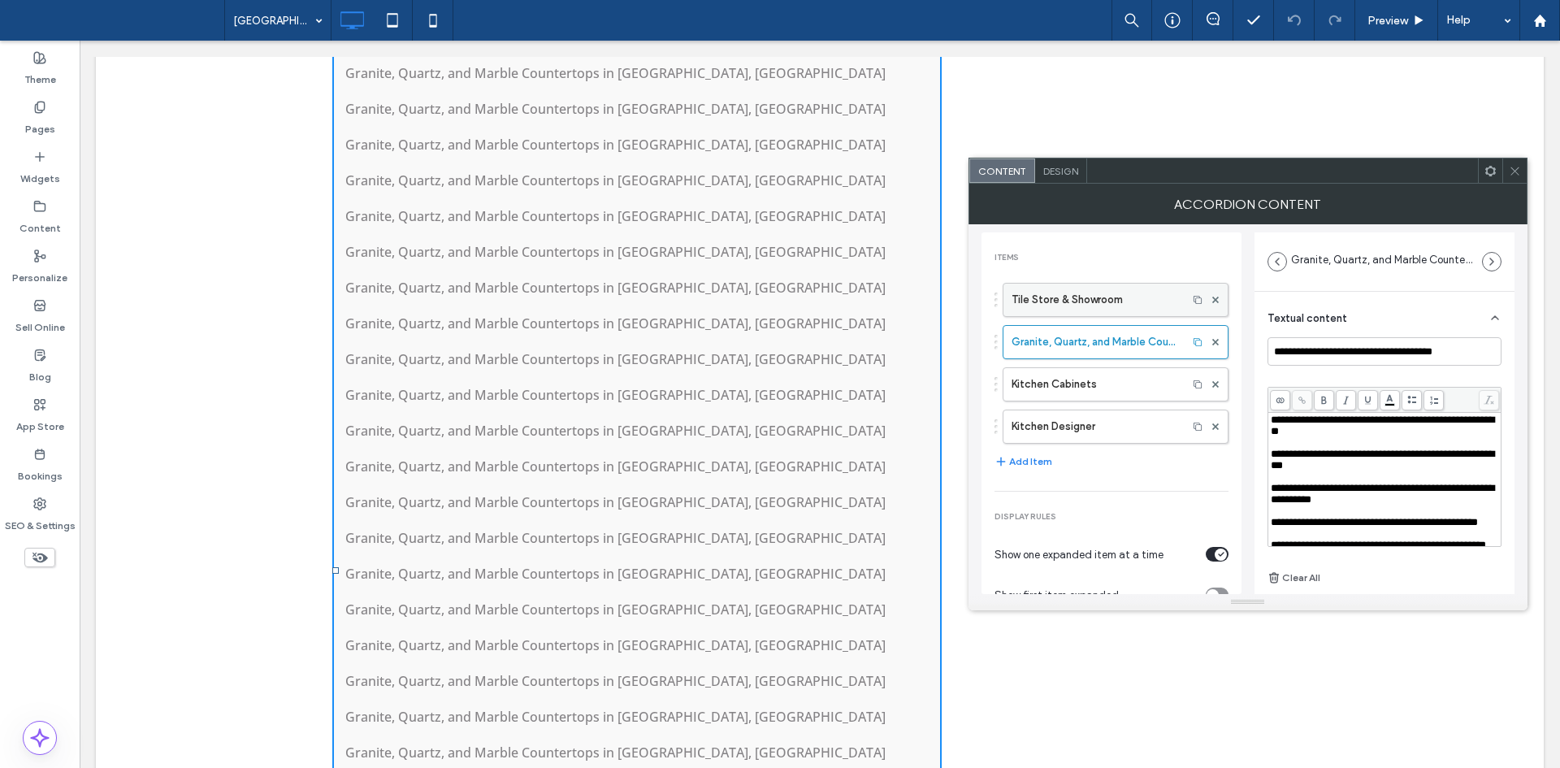
click at [1089, 288] on label "Tile Store & Showroom" at bounding box center [1095, 300] width 167 height 33
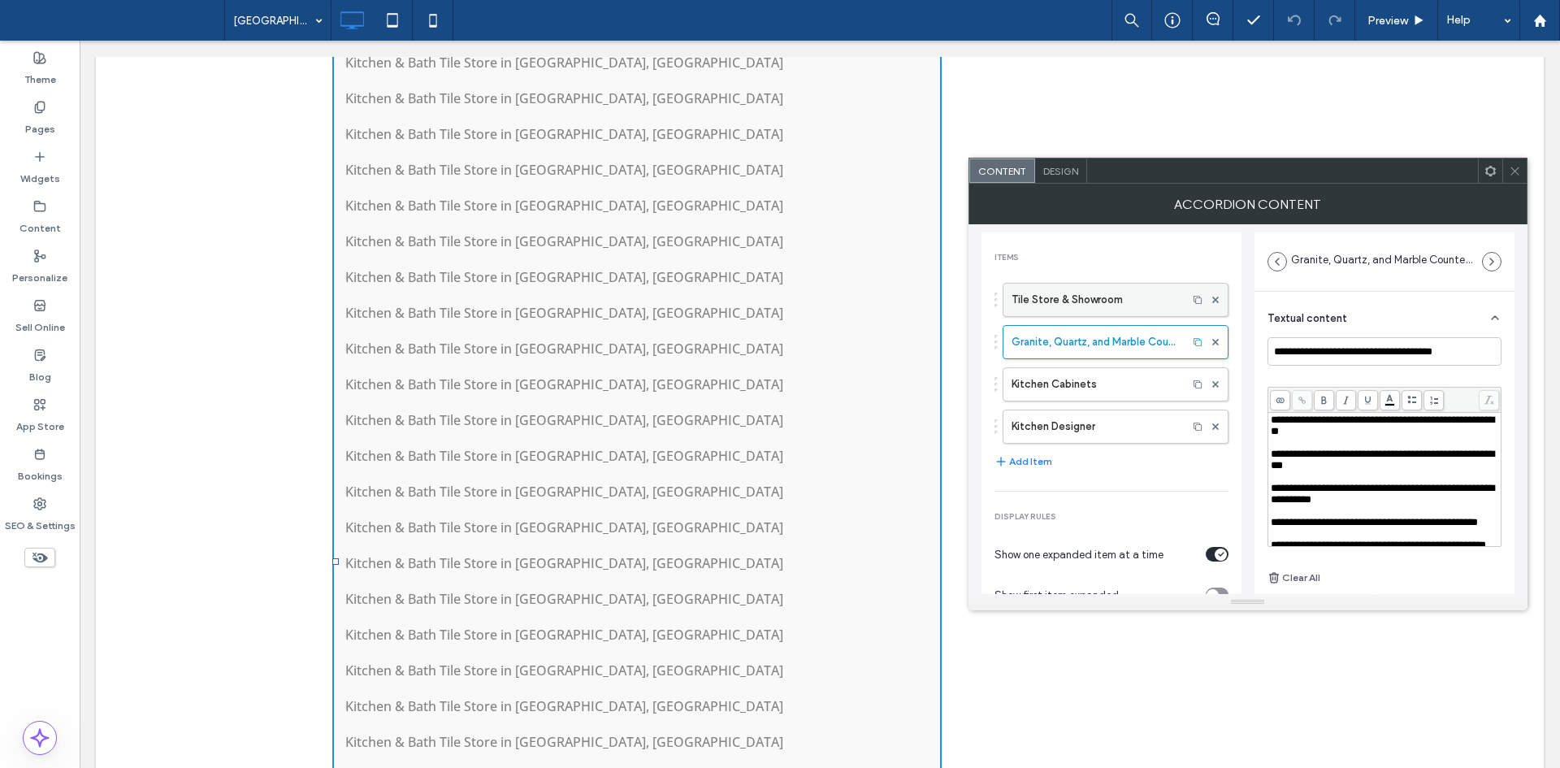
type input "**********"
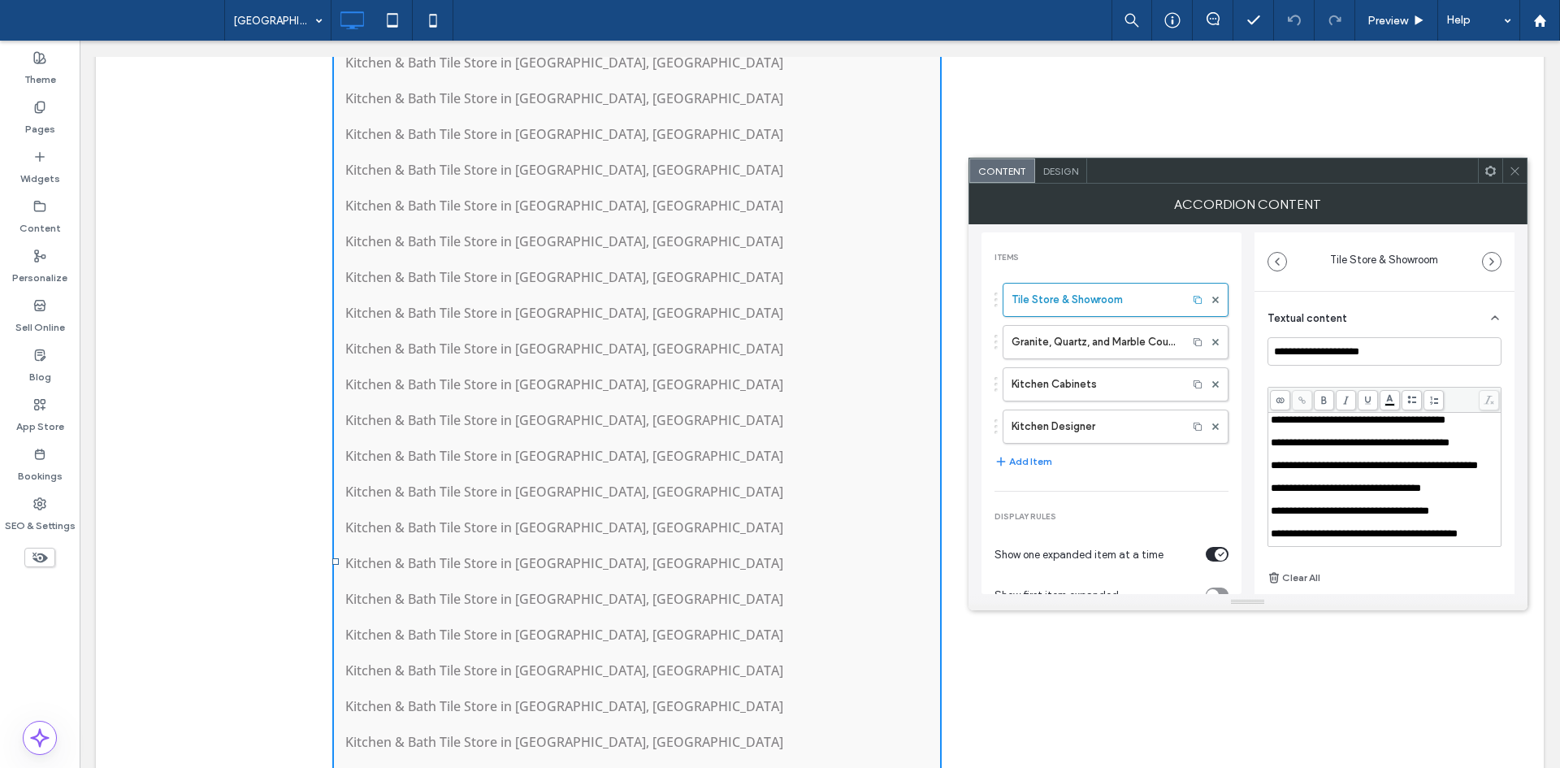
click at [1511, 167] on icon at bounding box center [1515, 171] width 12 height 12
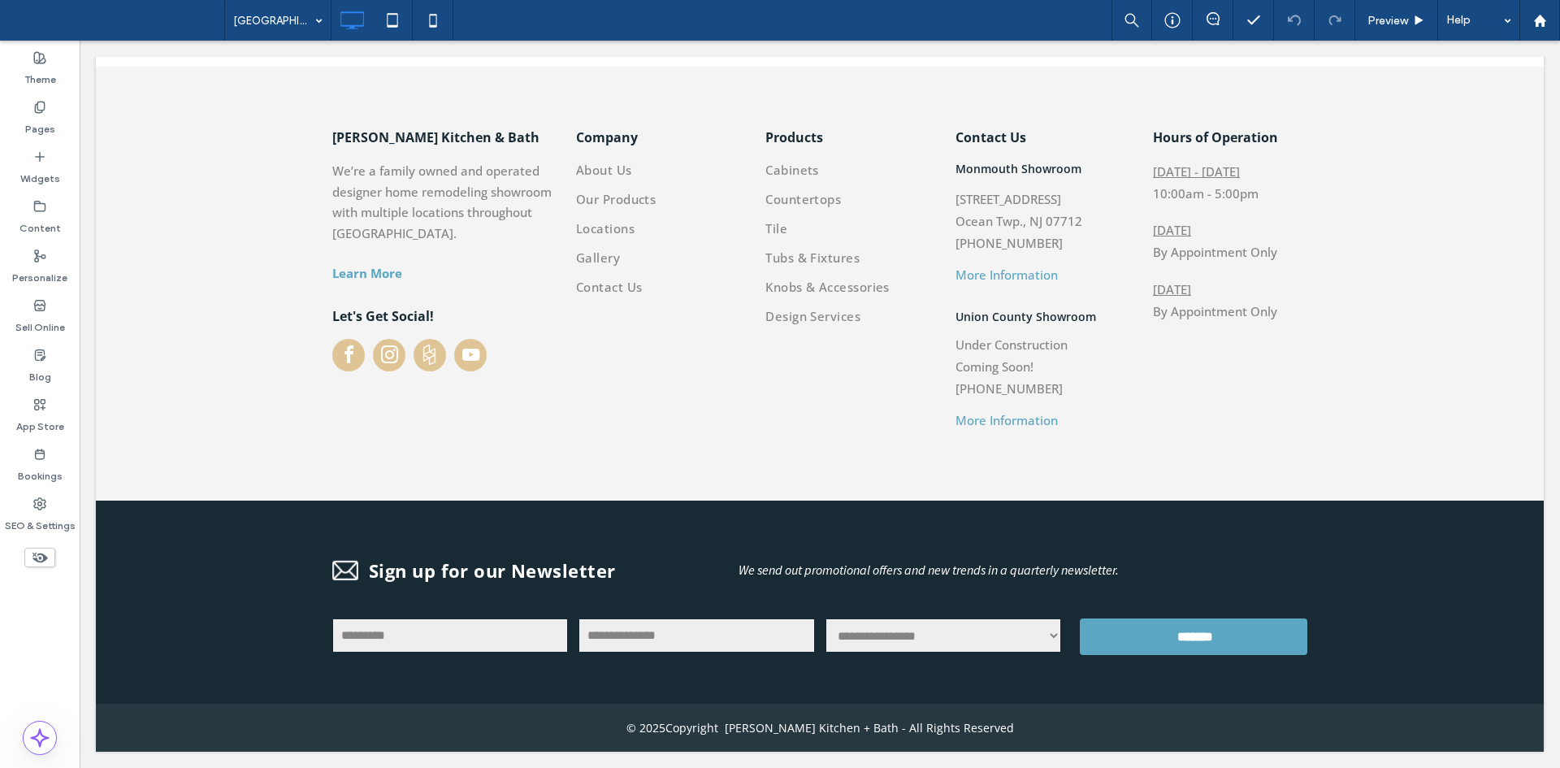
scroll to position [2916, 0]
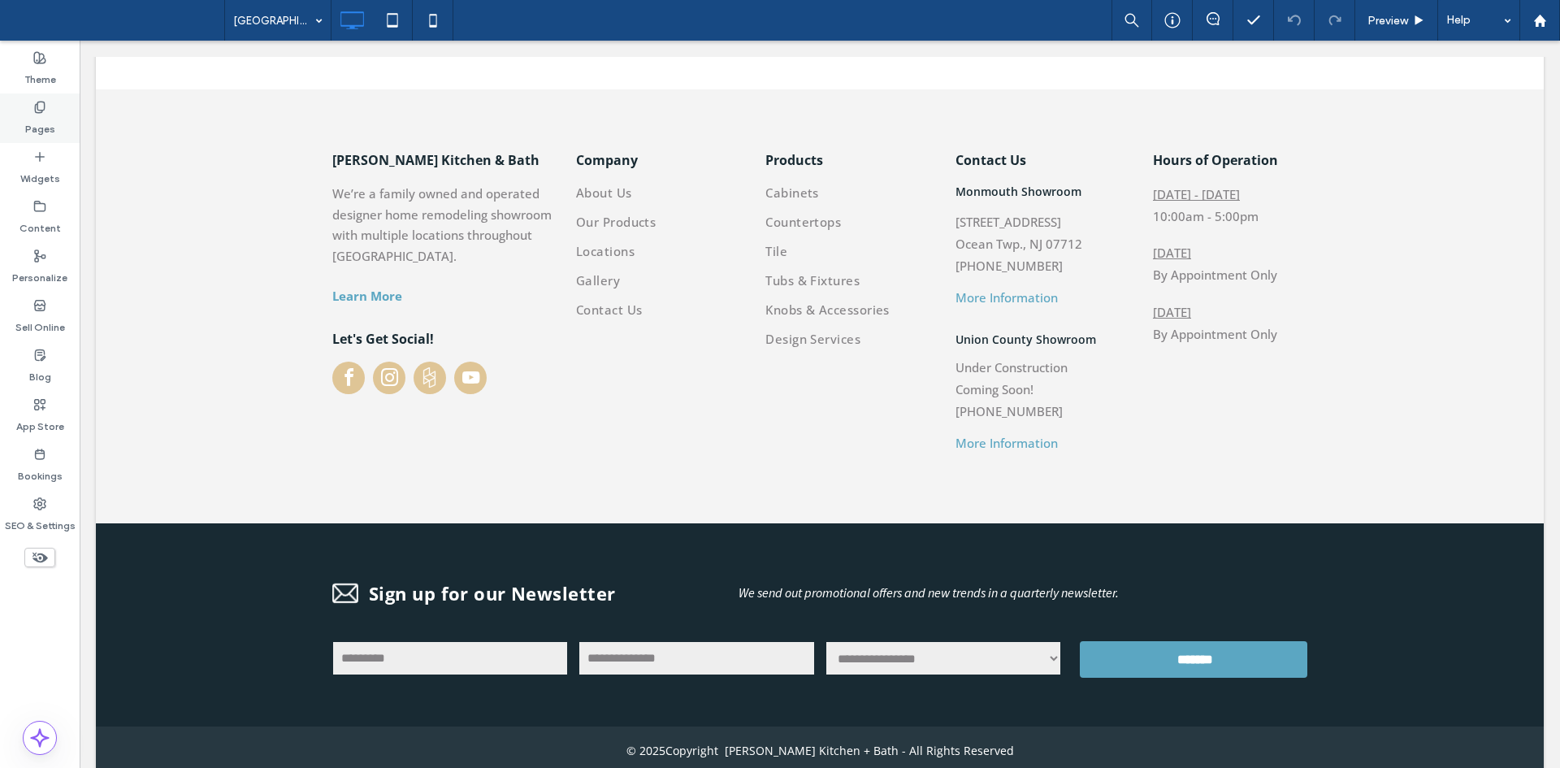
click at [44, 118] on label "Pages" at bounding box center [40, 125] width 30 height 23
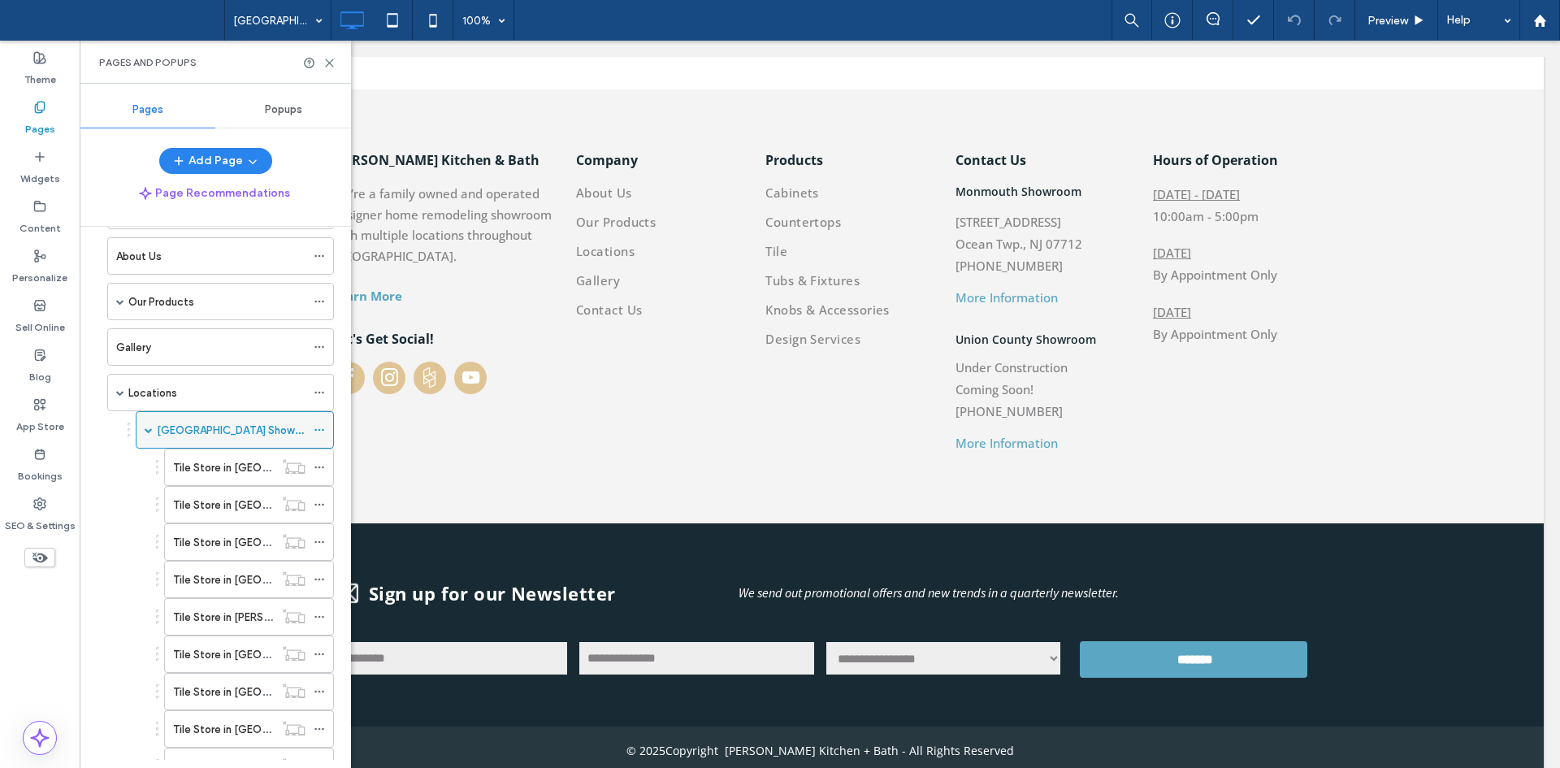
scroll to position [63, 0]
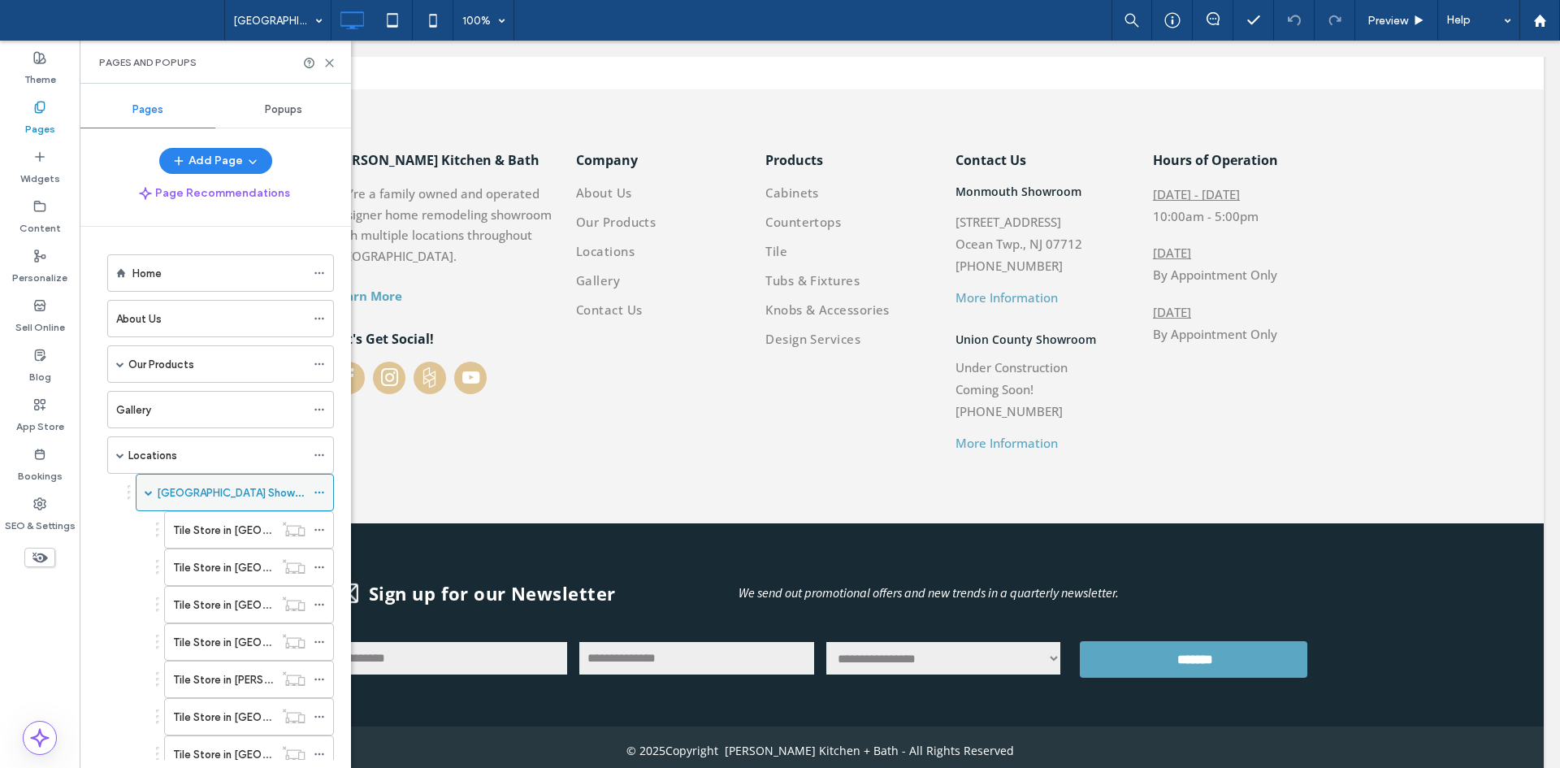
click at [145, 492] on span at bounding box center [149, 492] width 8 height 8
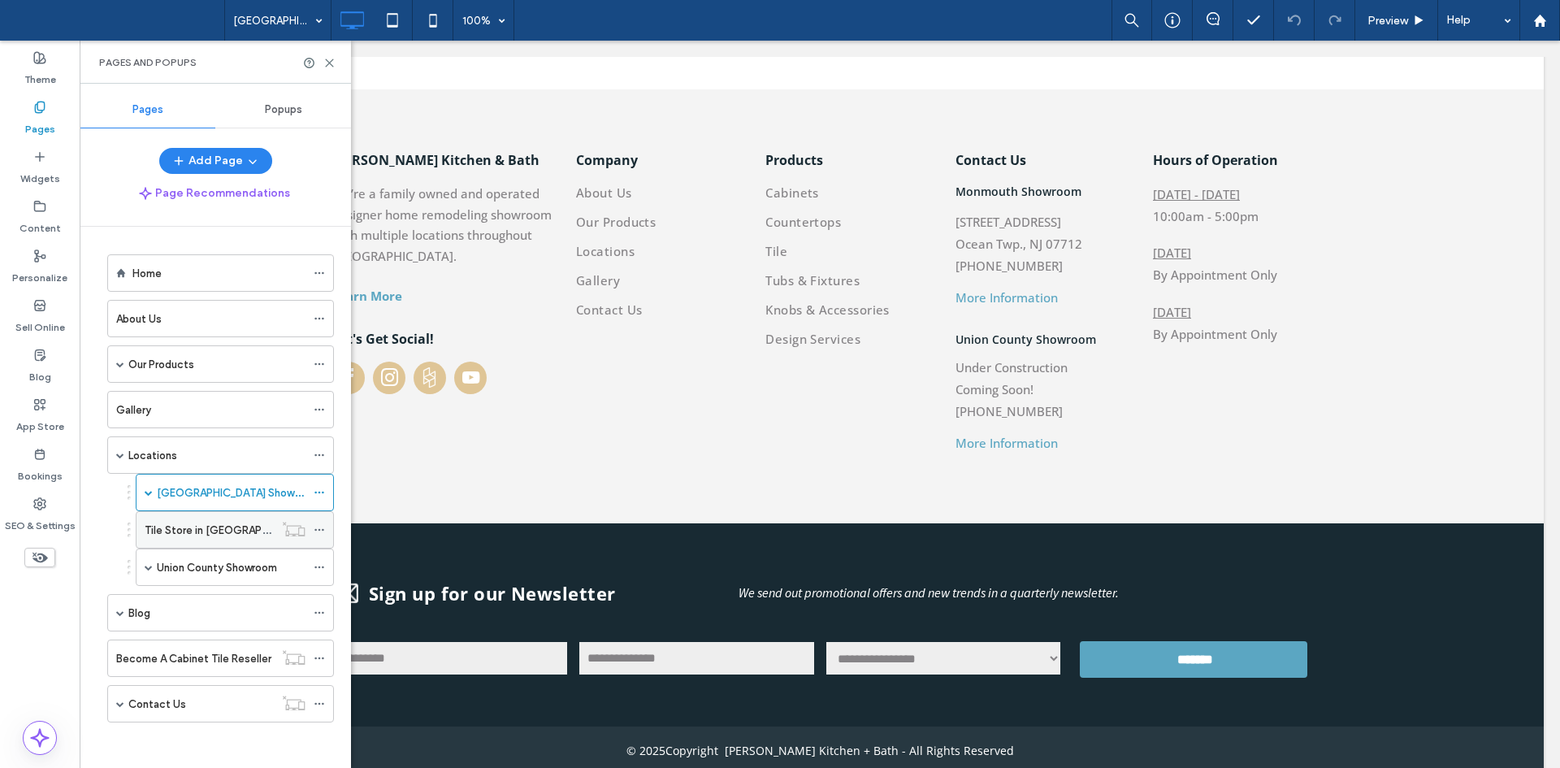
click at [189, 520] on div "Tile Store in Union County, NJ" at bounding box center [209, 530] width 129 height 36
click at [386, 19] on icon at bounding box center [392, 20] width 33 height 33
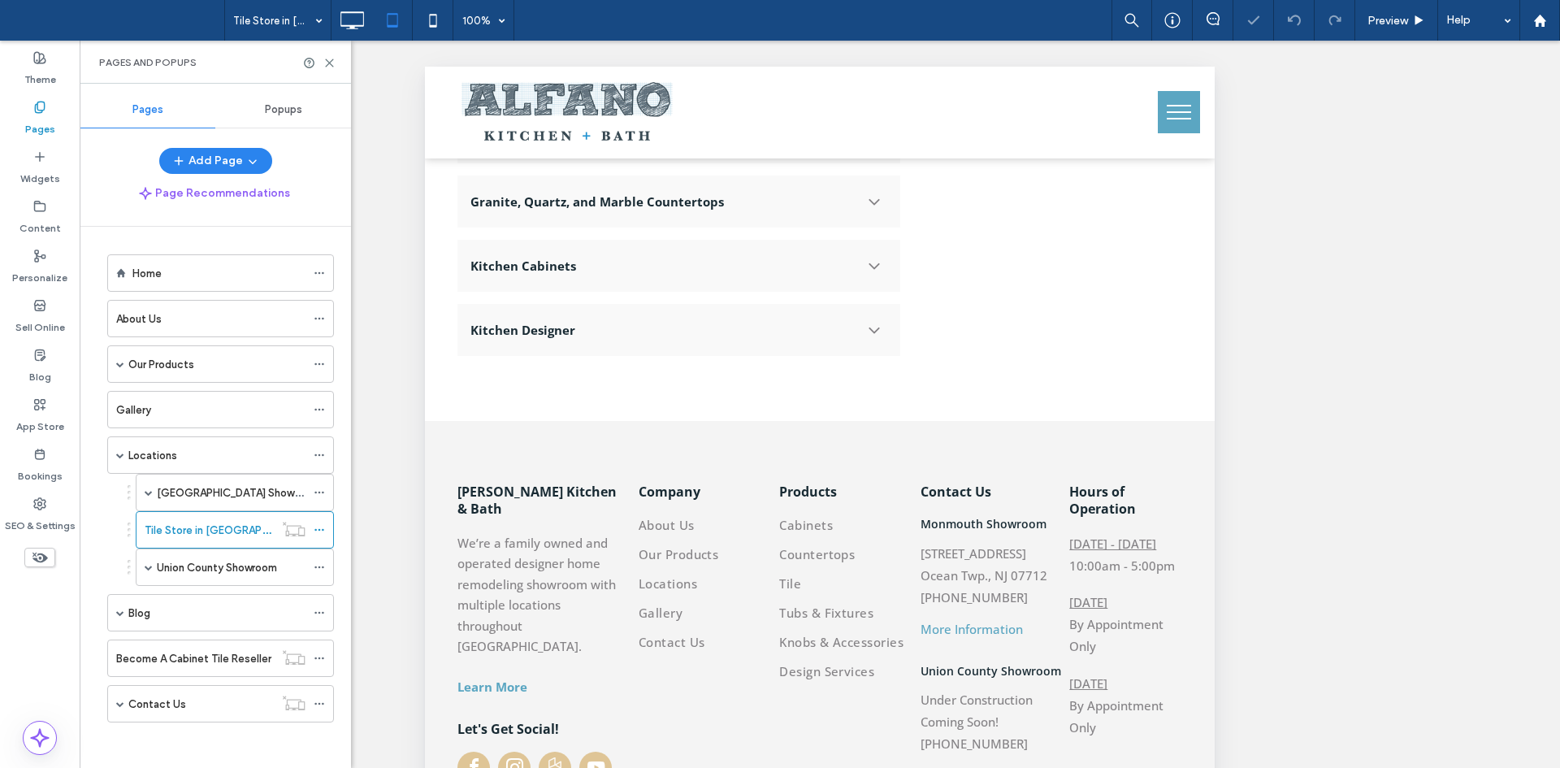
scroll to position [365, 0]
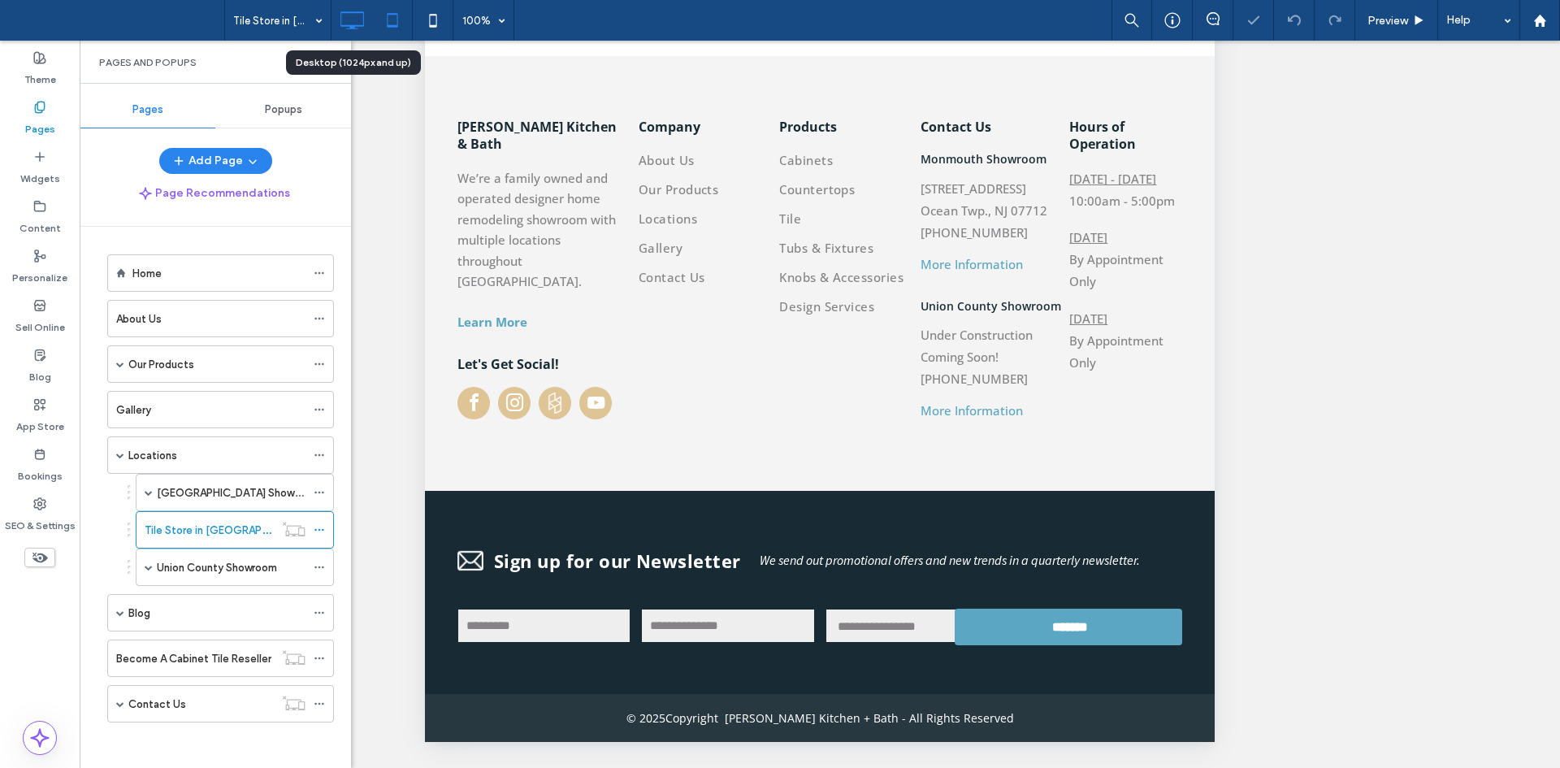
click at [345, 22] on icon at bounding box center [352, 20] width 33 height 33
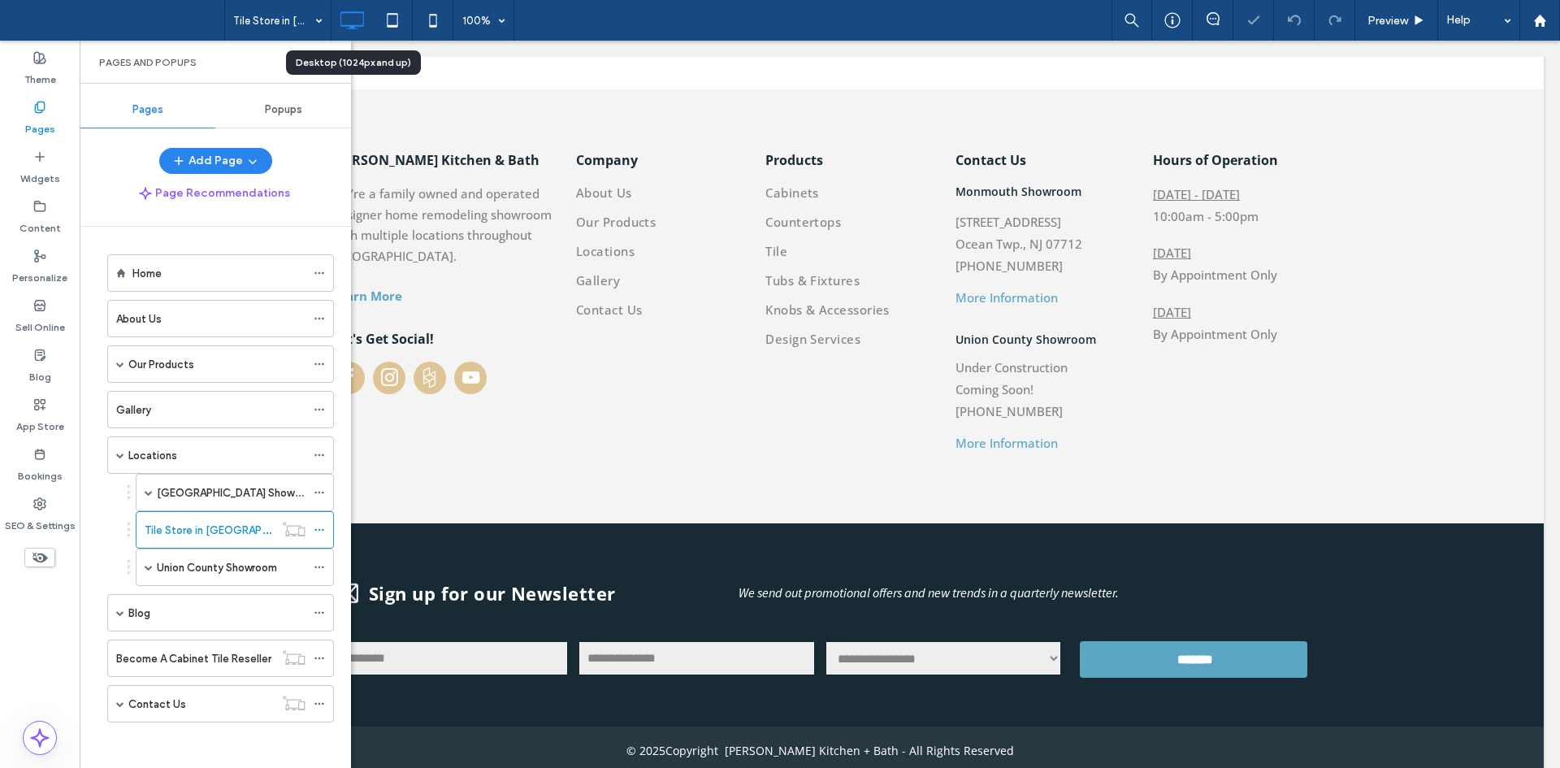
scroll to position [0, 0]
click at [205, 573] on label "Union County Showroom" at bounding box center [217, 567] width 120 height 28
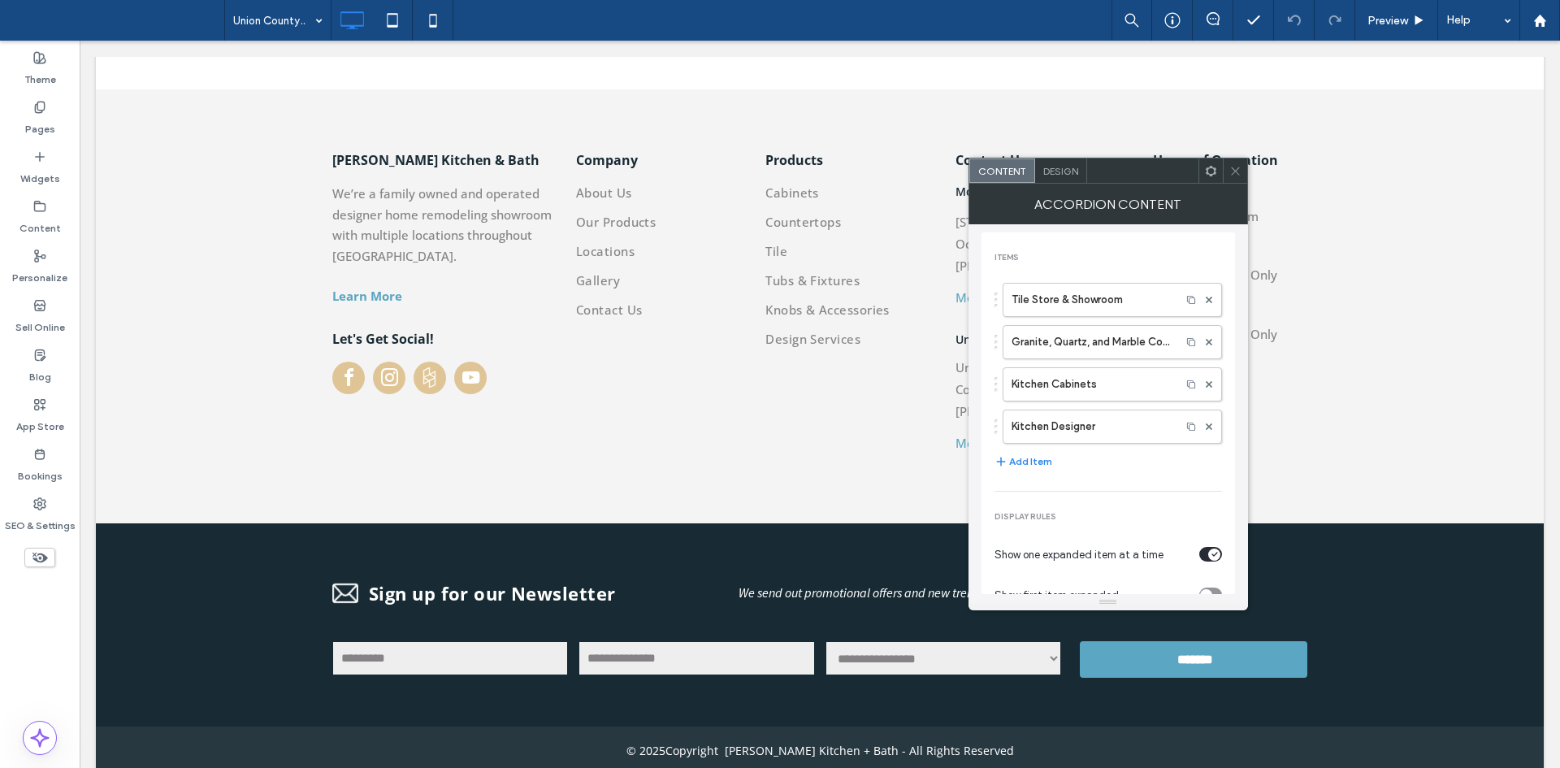
click at [1239, 171] on icon at bounding box center [1236, 171] width 12 height 12
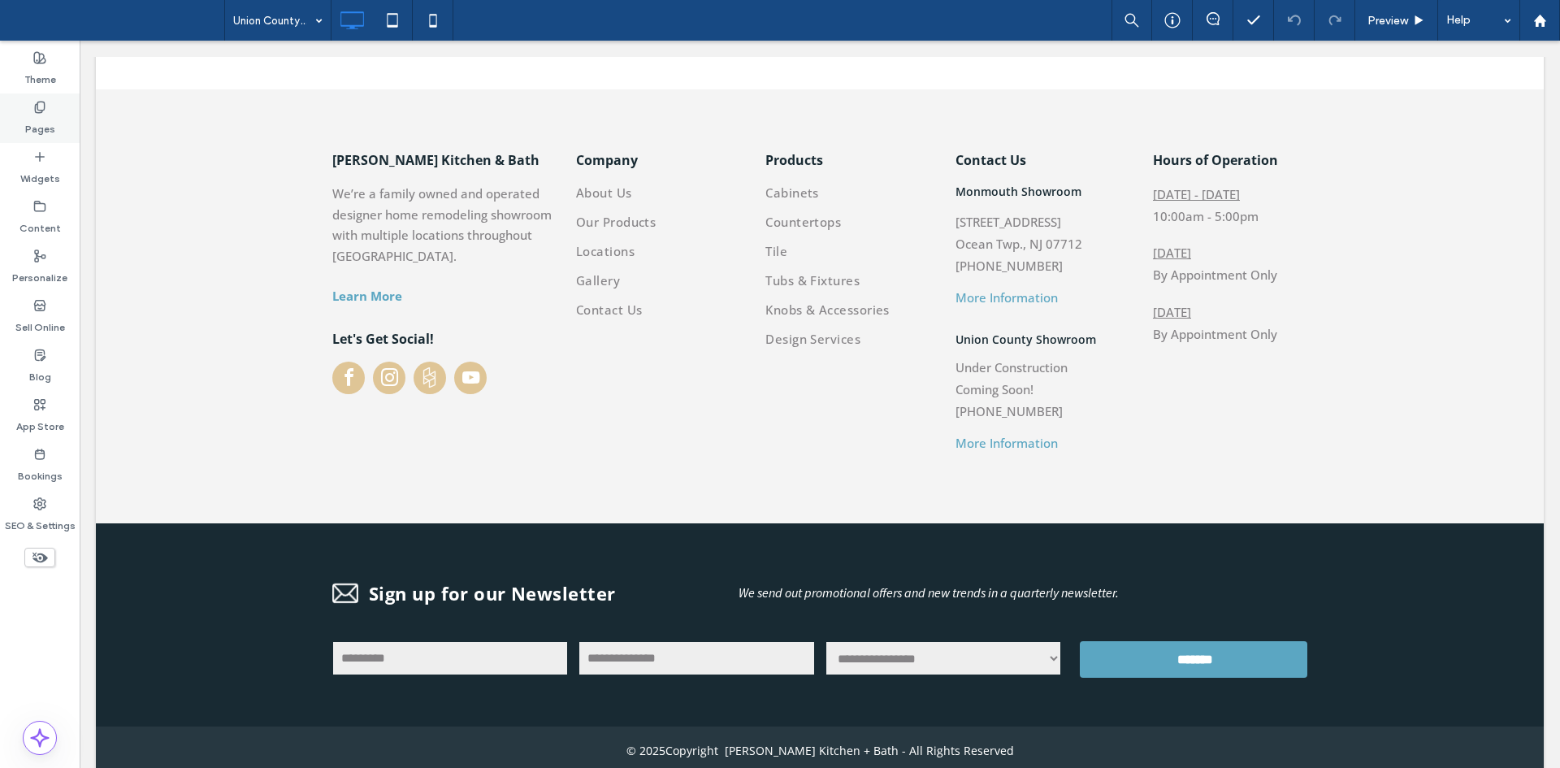
click at [28, 126] on label "Pages" at bounding box center [40, 125] width 30 height 23
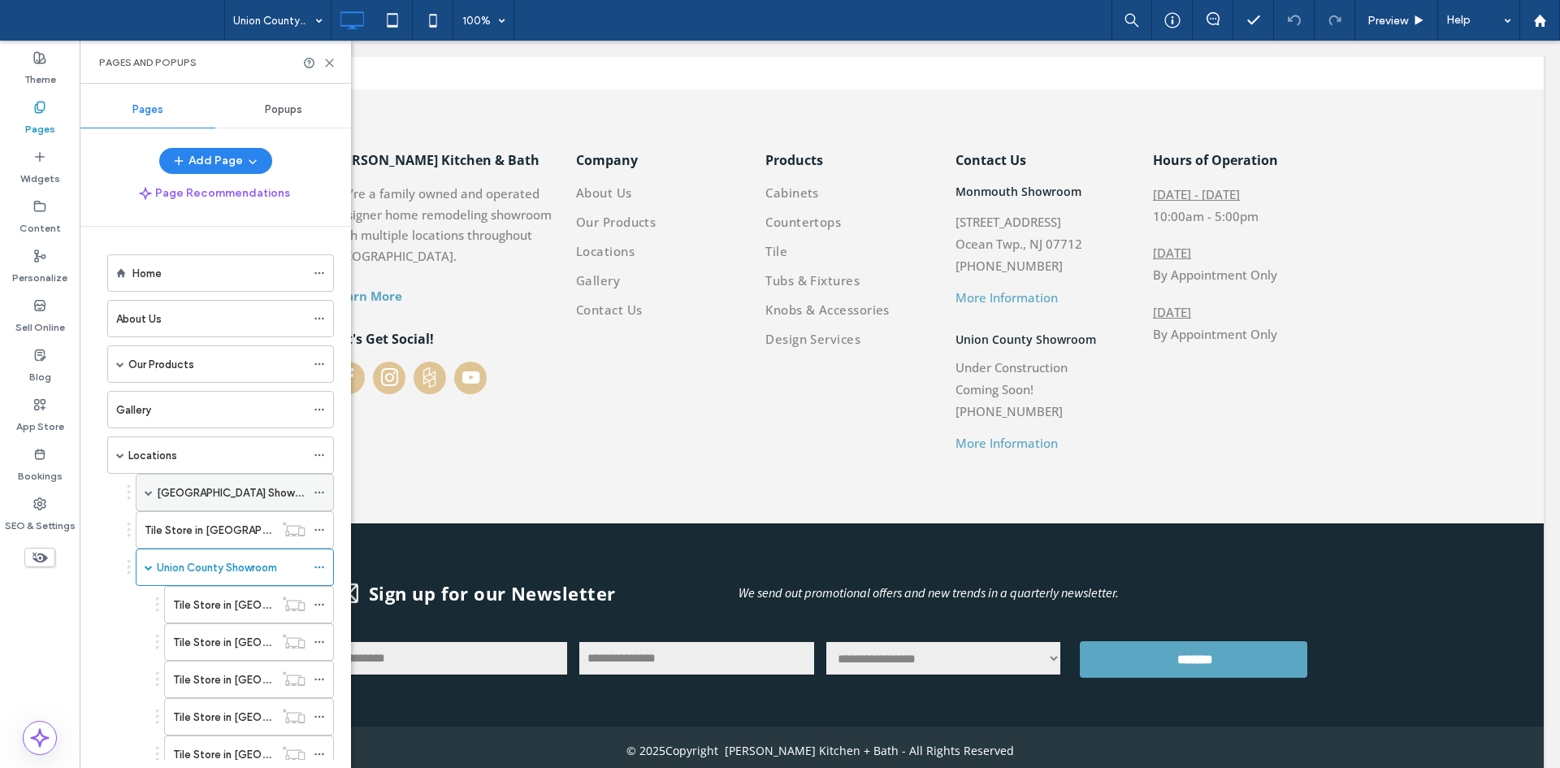
click at [241, 501] on div "Monmouth County Showroom" at bounding box center [231, 493] width 149 height 36
click at [230, 536] on label "Tile Store in Allenhurst, NJ" at bounding box center [315, 530] width 284 height 28
click at [235, 499] on label "Monmouth County Showroom" at bounding box center [238, 493] width 163 height 28
click at [325, 59] on icon at bounding box center [329, 63] width 12 height 12
